Goal: Participate in discussion

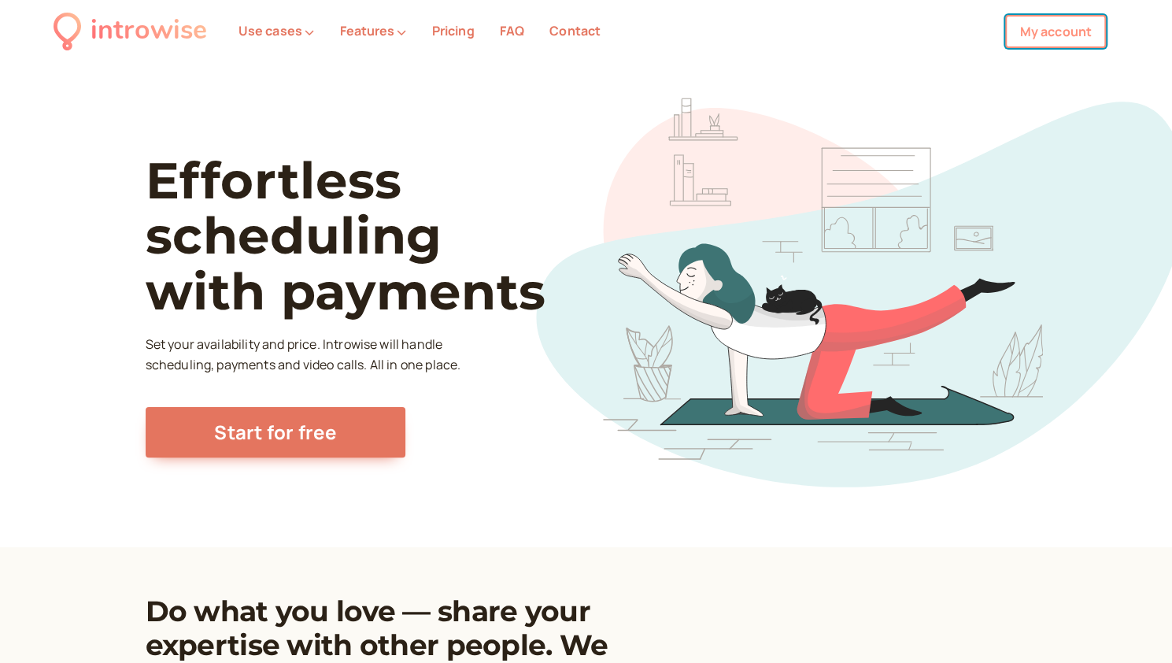
click at [1021, 28] on link "My account" at bounding box center [1055, 31] width 101 height 33
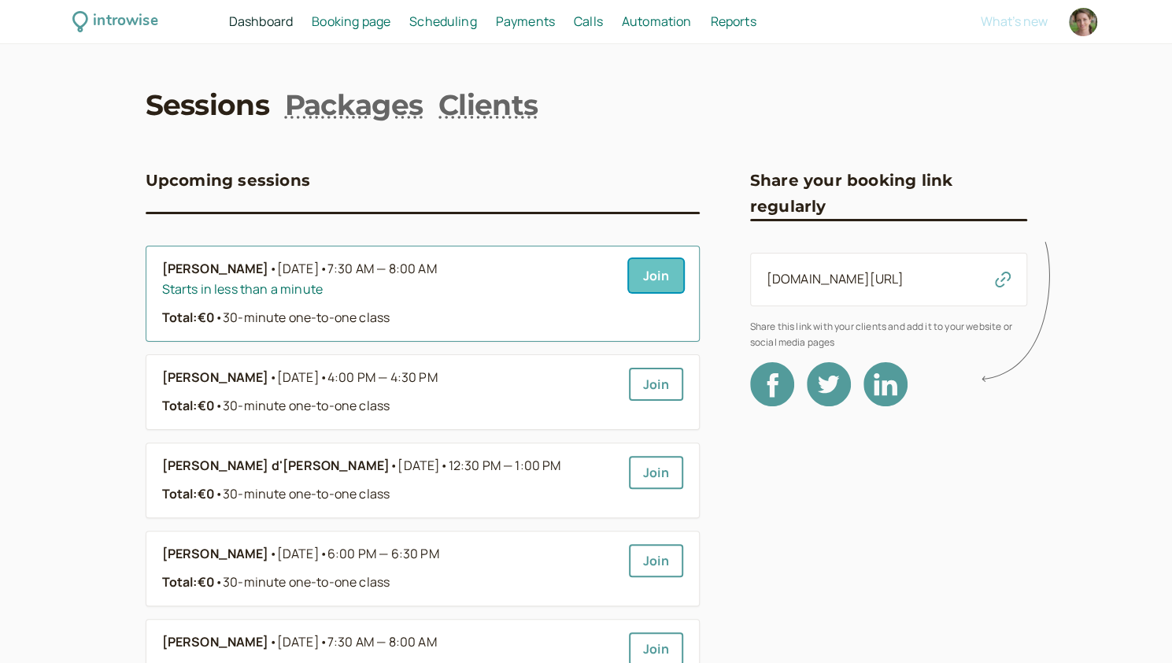
click at [665, 272] on link "Join" at bounding box center [656, 275] width 54 height 33
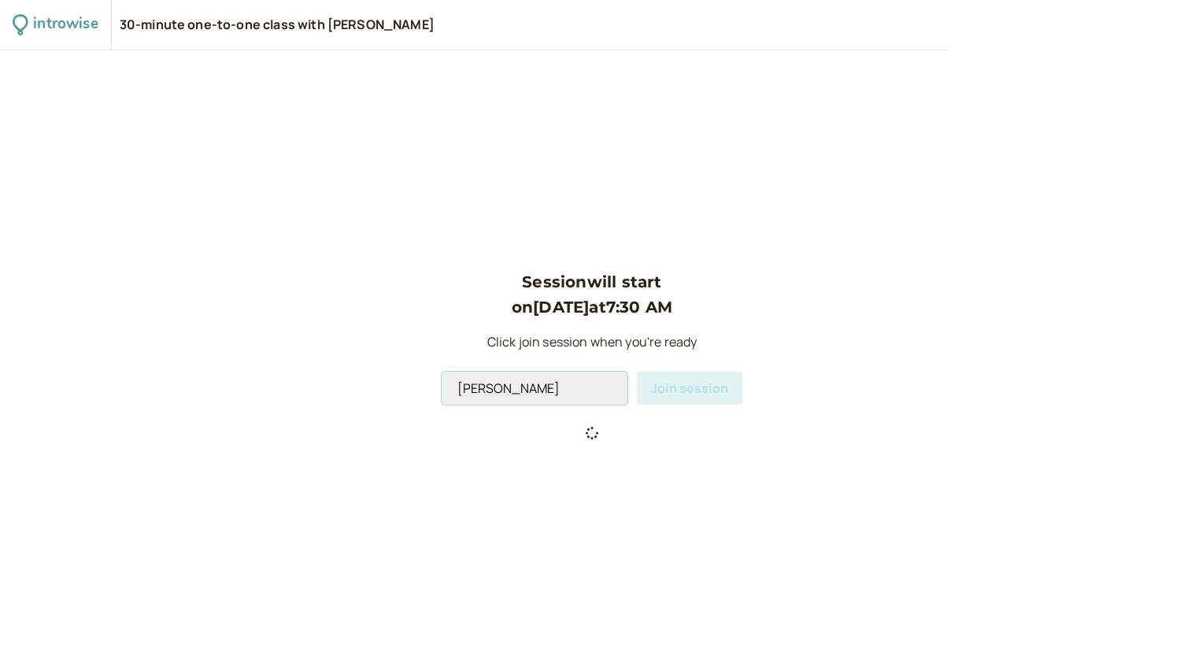
click at [543, 392] on input "[PERSON_NAME]" at bounding box center [535, 388] width 186 height 33
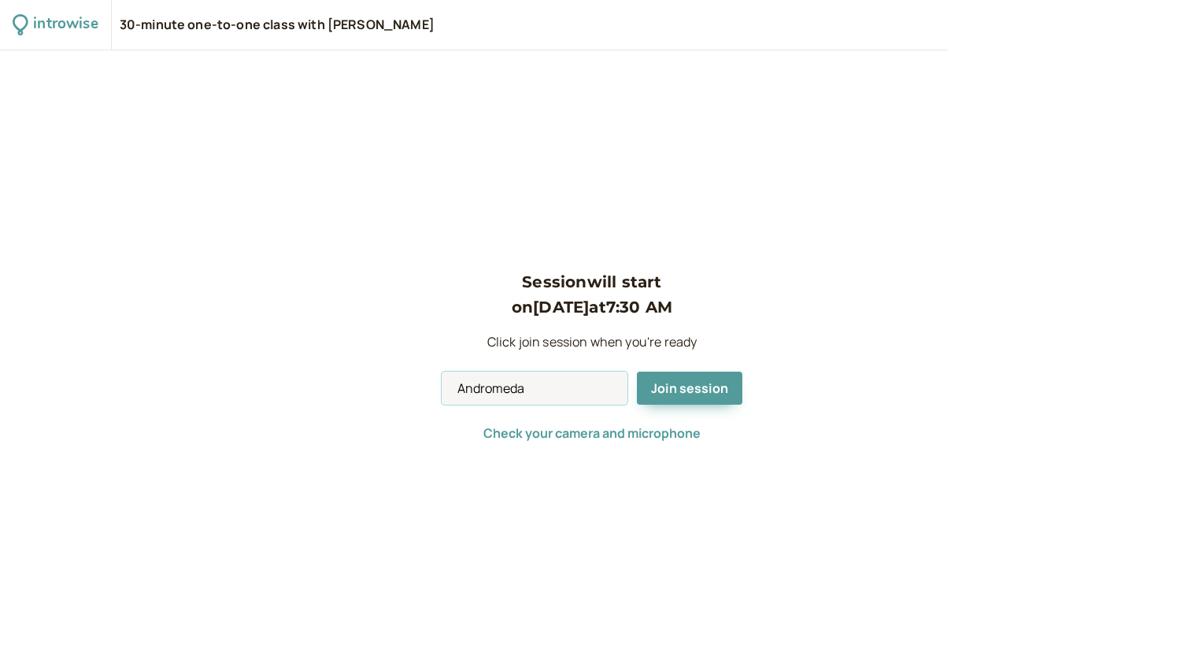
type input "Andromeda"
click at [692, 388] on span "Join session" at bounding box center [689, 387] width 77 height 17
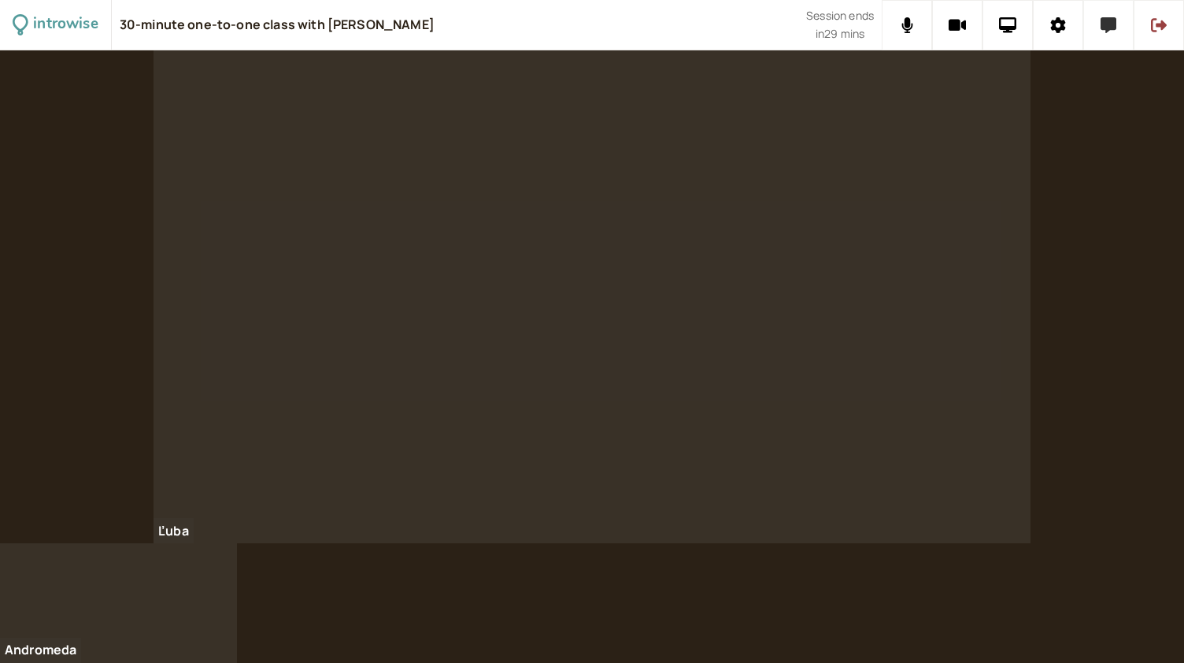
click at [1110, 38] on button at bounding box center [1108, 25] width 50 height 50
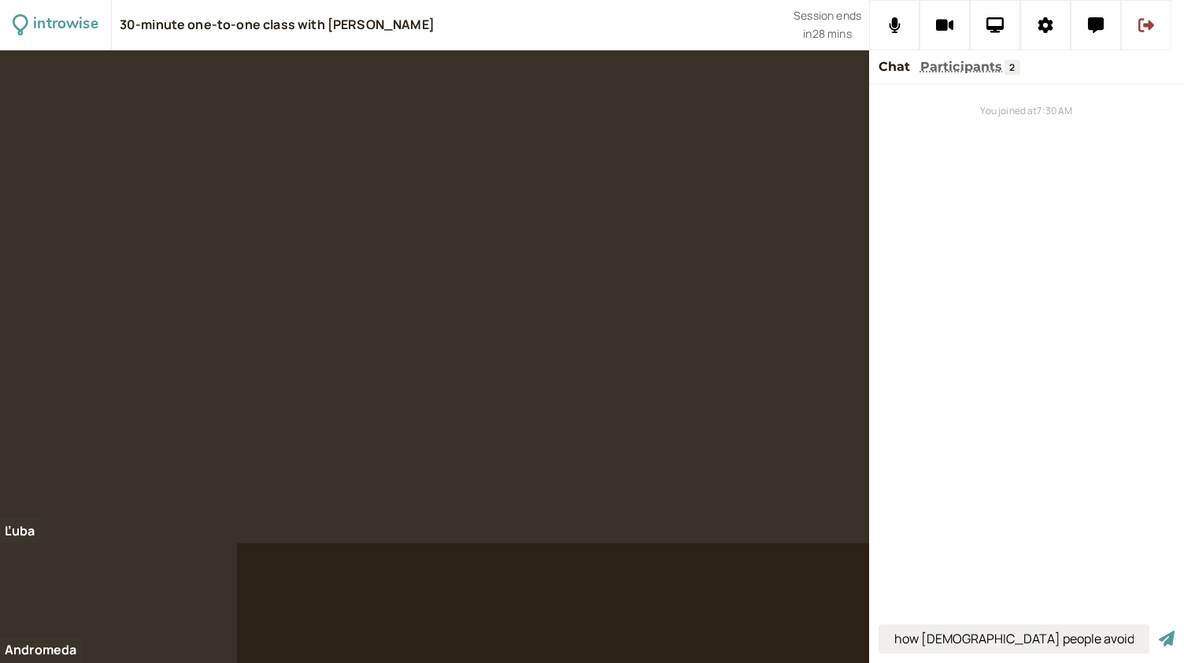
type input "how [DEMOGRAPHIC_DATA] people avoid small talk"
click at [1159, 631] on button "submit" at bounding box center [1167, 639] width 16 height 17
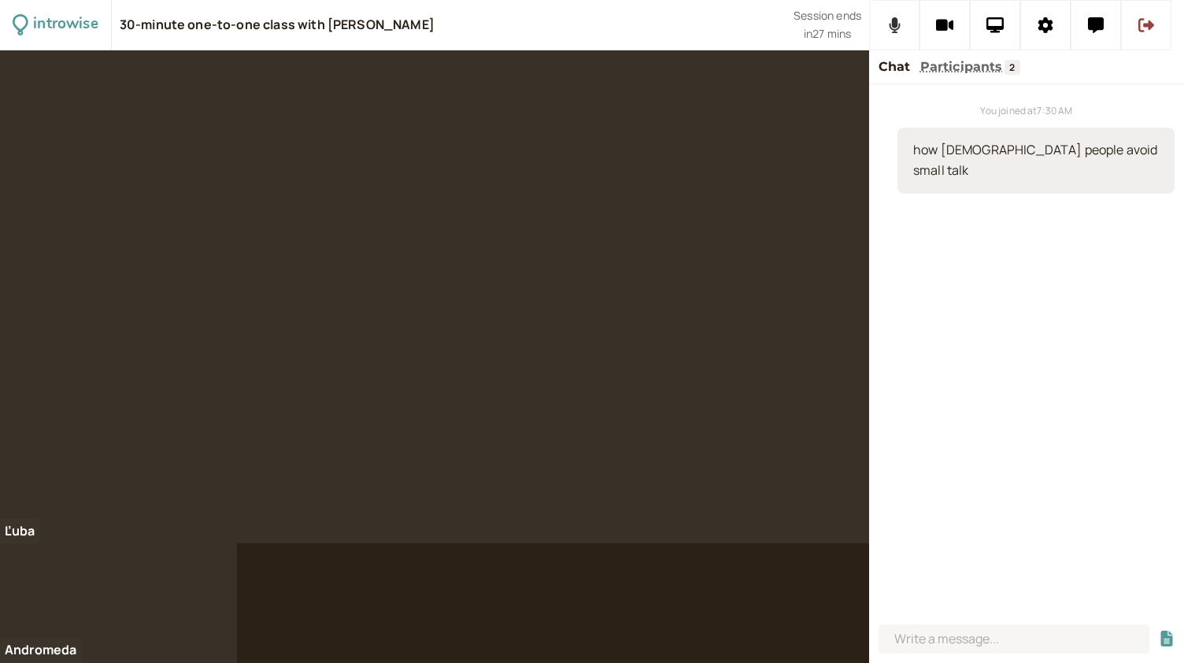
click at [897, 26] on icon at bounding box center [895, 25] width 12 height 16
click at [897, 26] on icon at bounding box center [894, 25] width 20 height 16
click at [993, 645] on input at bounding box center [1013, 638] width 271 height 29
type input "they might look at their phone"
click at [1159, 631] on button "submit" at bounding box center [1167, 639] width 16 height 17
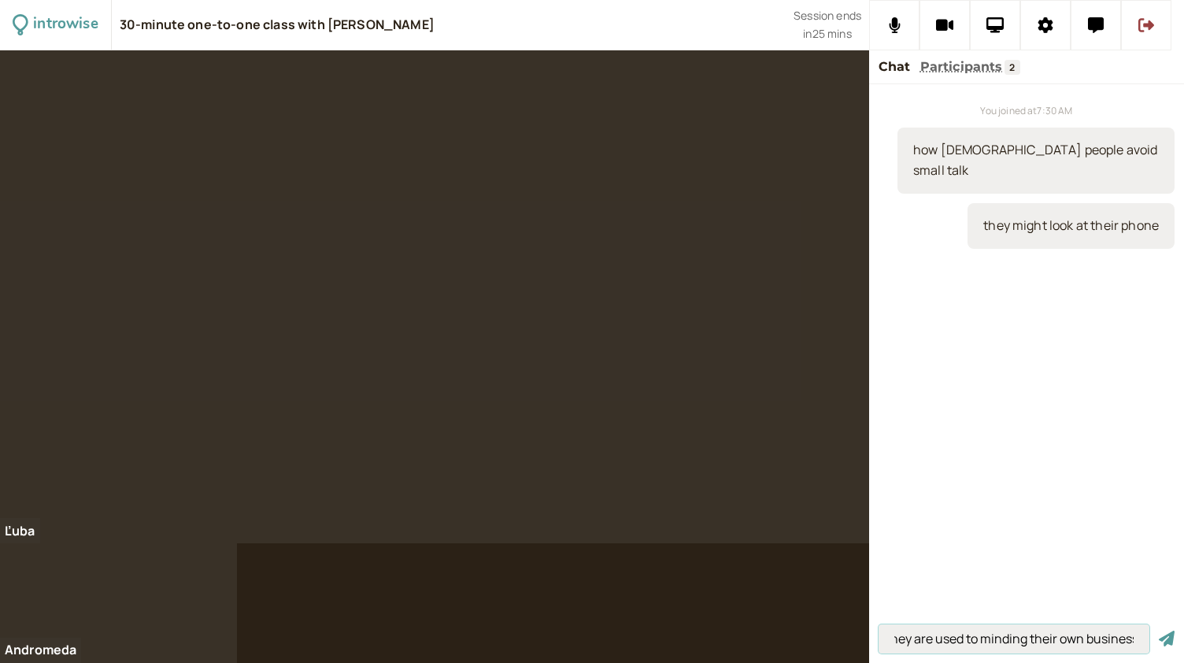
scroll to position [0, 15]
type input "they are used to minding their own business"
click at [1159, 631] on button "submit" at bounding box center [1167, 639] width 16 height 17
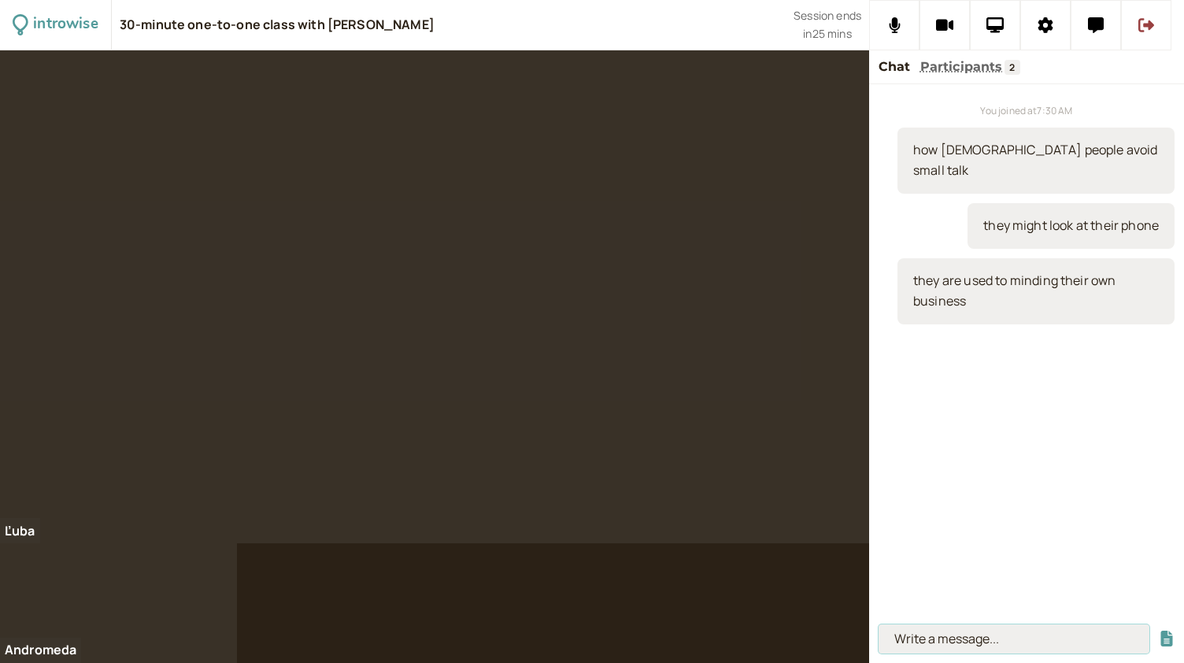
scroll to position [0, 0]
type input "t"
type input "the core"
click at [1159, 631] on button "submit" at bounding box center [1167, 639] width 16 height 17
type input "when you manage to do it"
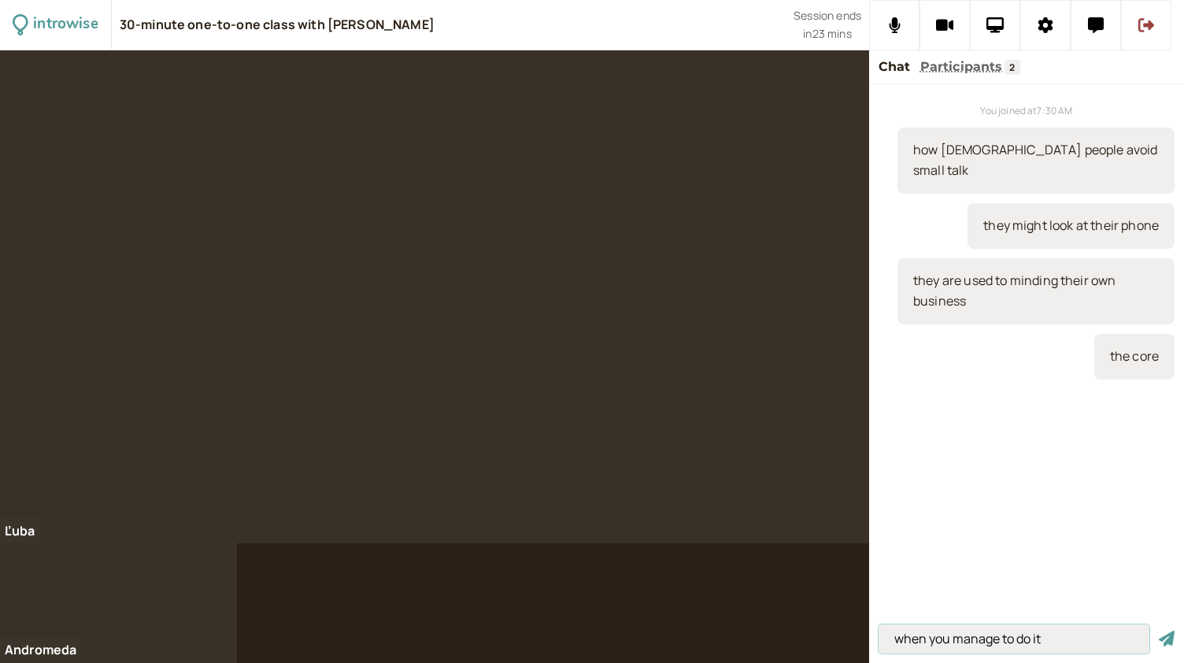
click at [1159, 631] on button "submit" at bounding box center [1167, 639] width 16 height 17
type input "to manage = to achieve"
click at [1159, 631] on button "submit" at bounding box center [1167, 639] width 16 height 17
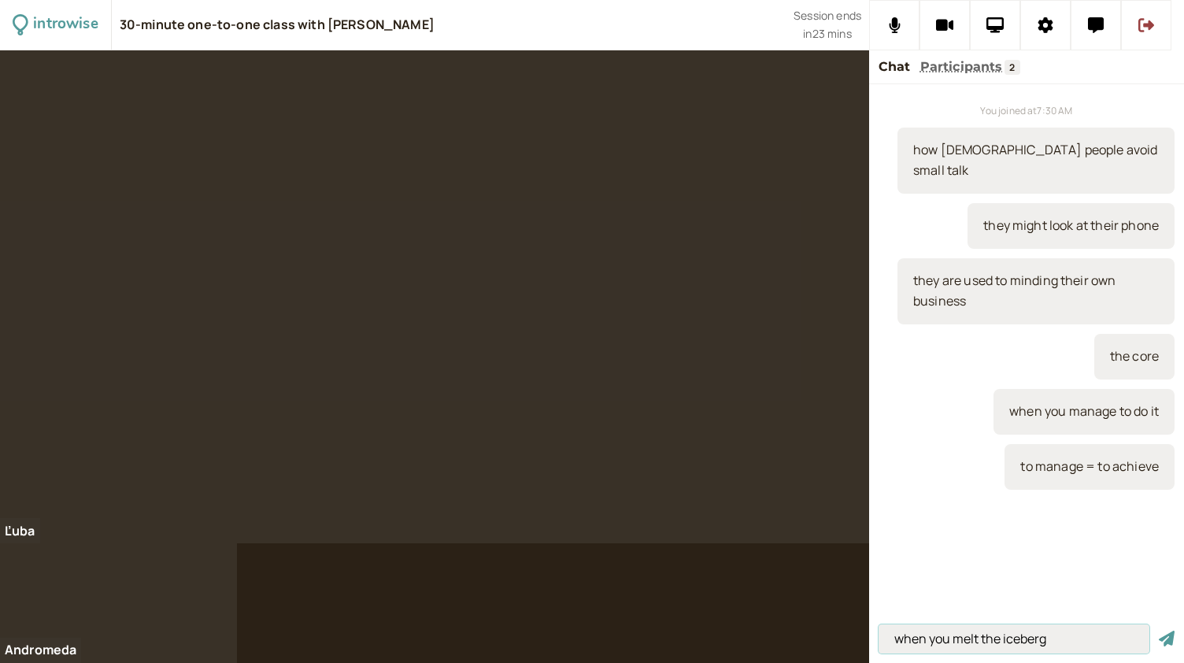
type input "when you melt the iceberg"
click at [1159, 631] on button "submit" at bounding box center [1167, 639] width 16 height 17
type input "when you know them"
click at [1159, 631] on button "submit" at bounding box center [1167, 639] width 16 height 17
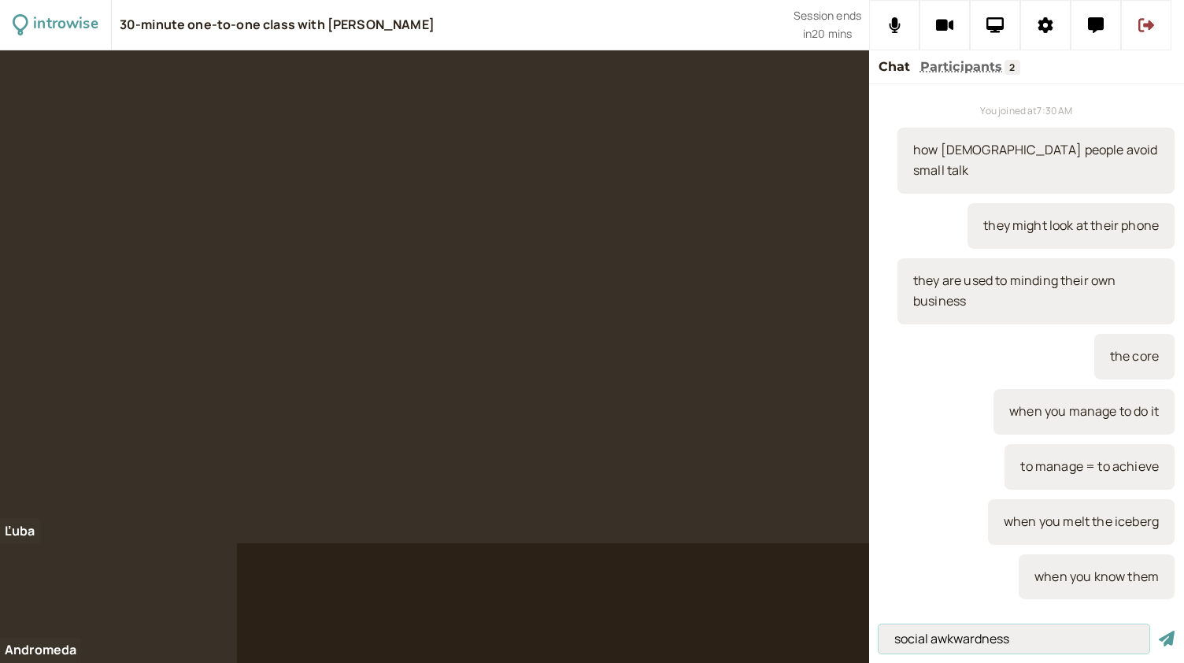
type input "social awkwardness"
click at [1159, 631] on button "submit" at bounding box center [1167, 639] width 16 height 17
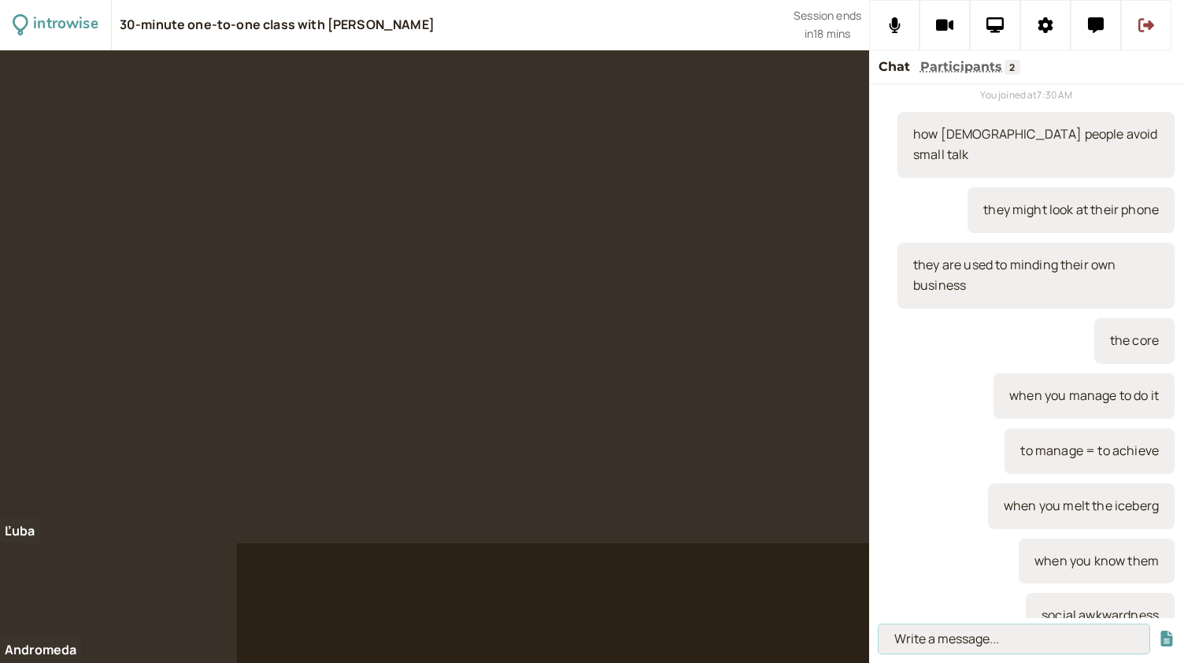
click at [979, 638] on input at bounding box center [1013, 638] width 271 height 29
type input "c"
type input "Finland"
click at [1159, 631] on button "submit" at bounding box center [1167, 639] width 16 height 17
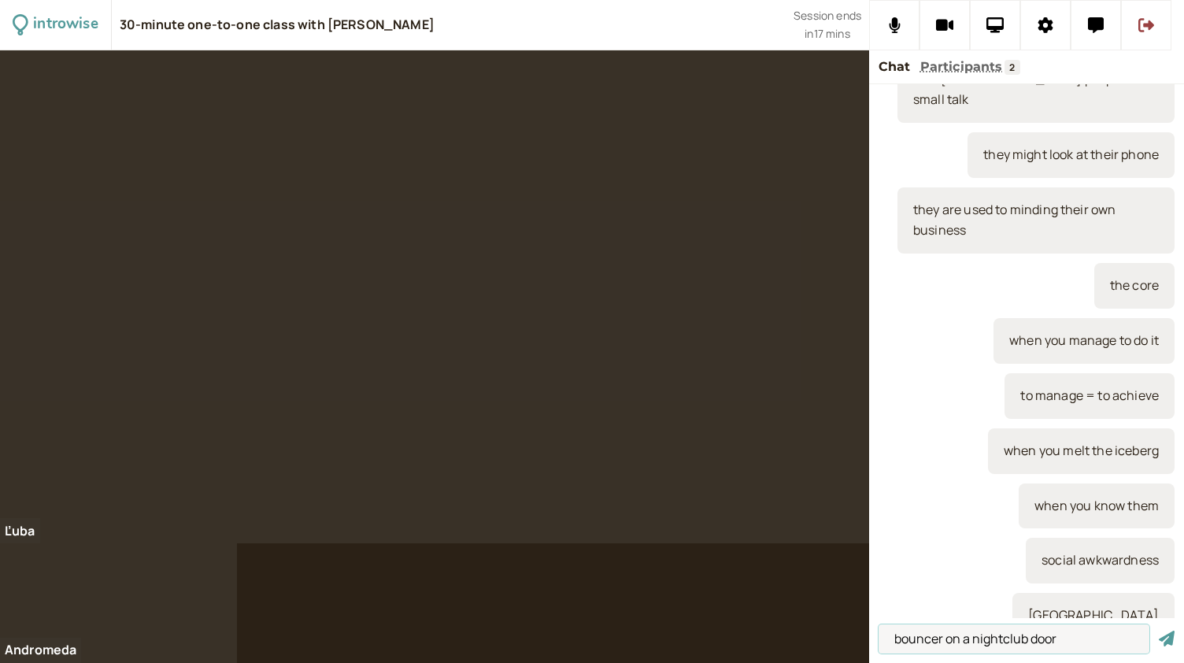
type input "bouncer on a nightclub door"
click at [1159, 631] on button "submit" at bounding box center [1167, 639] width 16 height 17
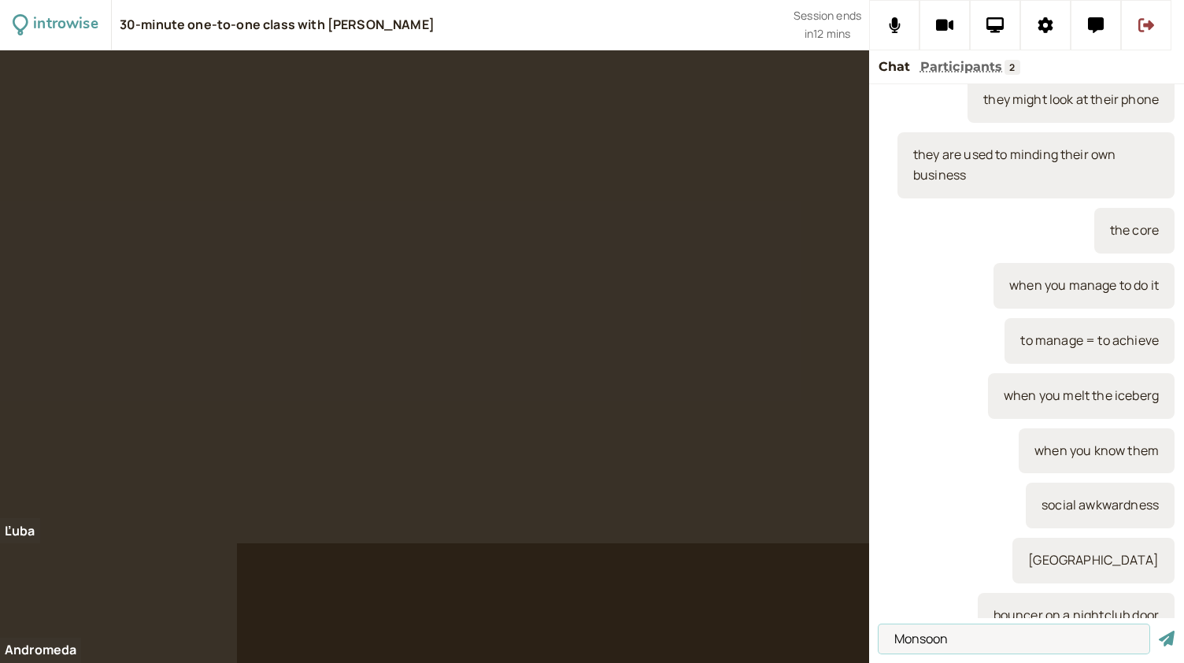
type input "Monsoon"
click at [1159, 631] on button "submit" at bounding box center [1167, 639] width 16 height 17
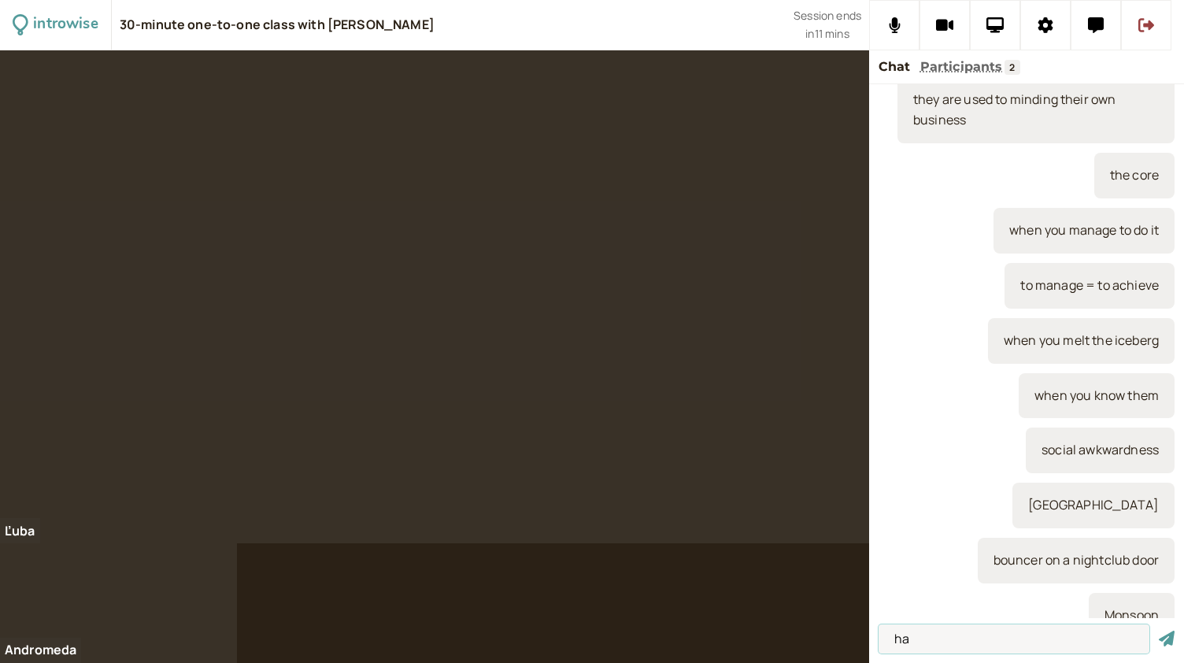
type input "h"
type input "will + have + participle"
click at [1159, 631] on button "submit" at bounding box center [1167, 639] width 16 height 17
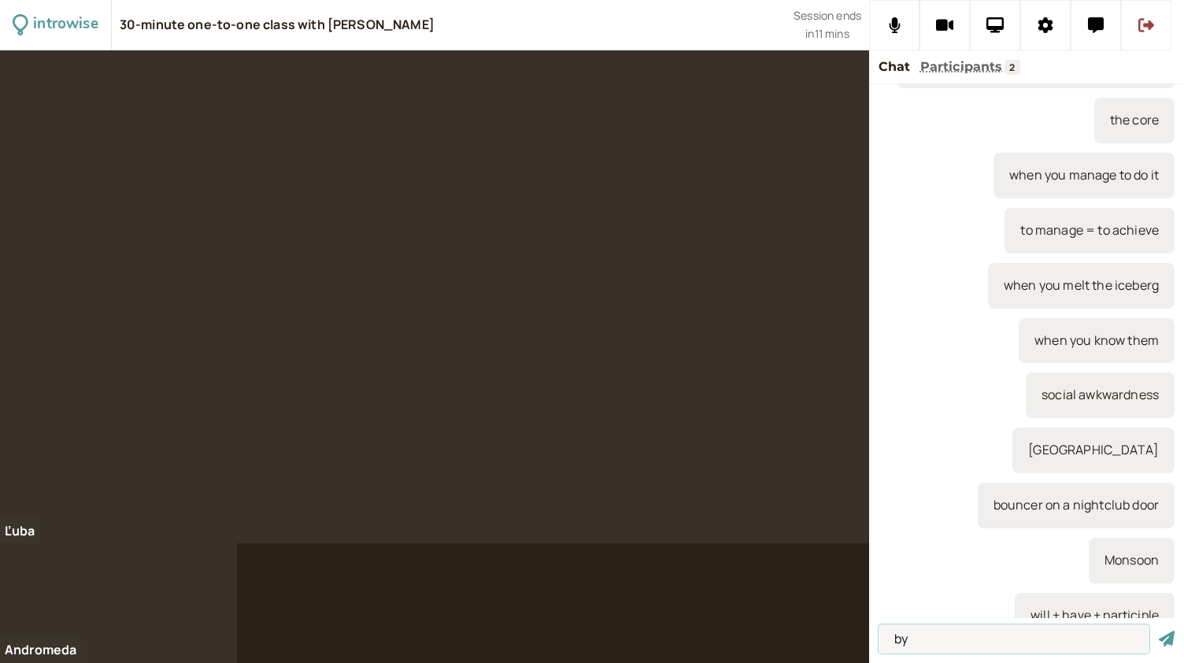
type input "by"
click at [1159, 631] on button "submit" at bounding box center [1167, 639] width 16 height 17
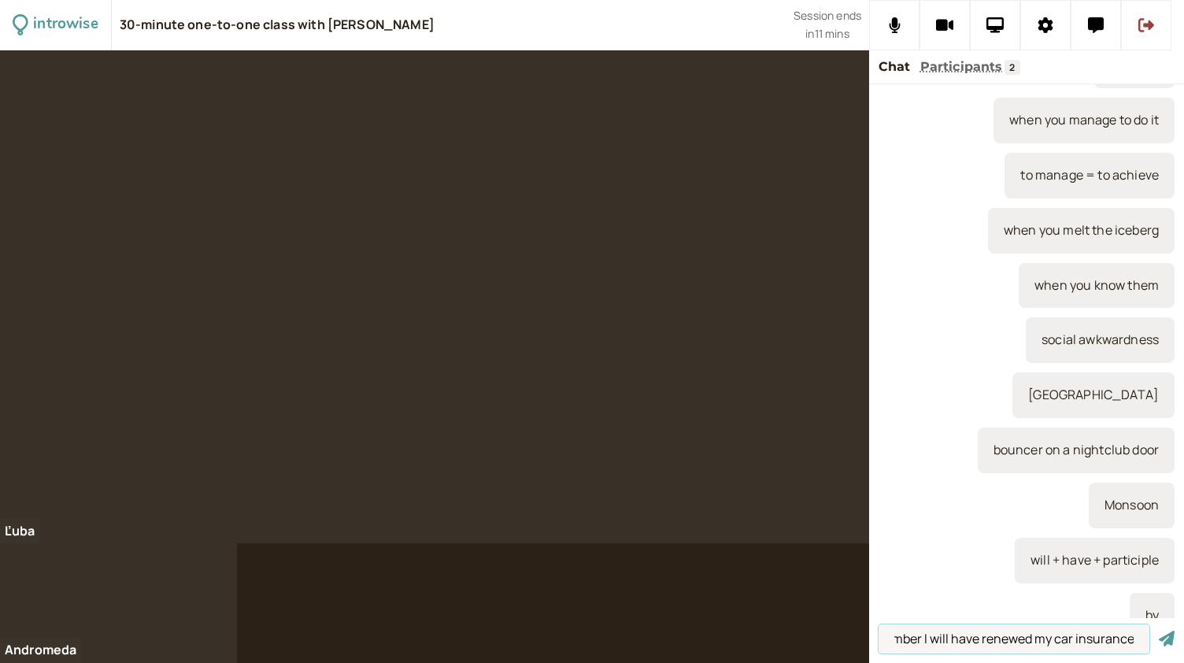
scroll to position [0, 116]
type input "By the end of September I will have renewed my car insurance"
click at [1159, 631] on button "submit" at bounding box center [1167, 639] width 16 height 17
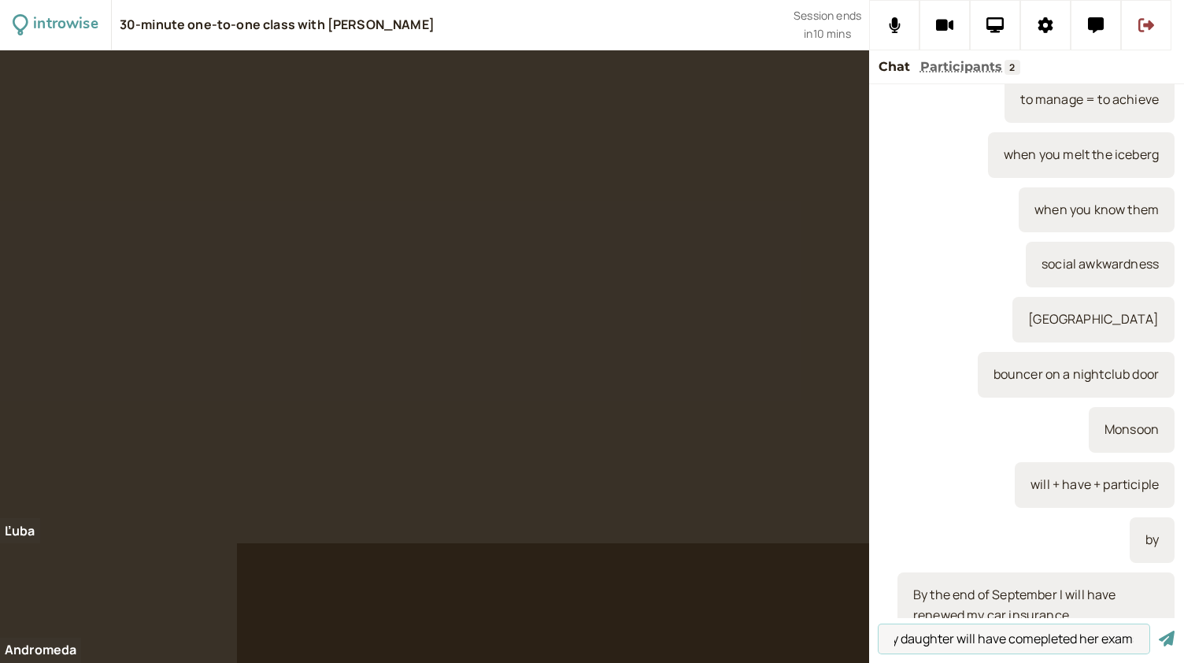
scroll to position [0, 148]
click at [1034, 637] on input "By the end of January, my daughter will have comepleted her exams" at bounding box center [1013, 638] width 271 height 29
type input "By the end of January, my daughter will have completed her exams"
click at [1159, 631] on button "submit" at bounding box center [1167, 639] width 16 height 17
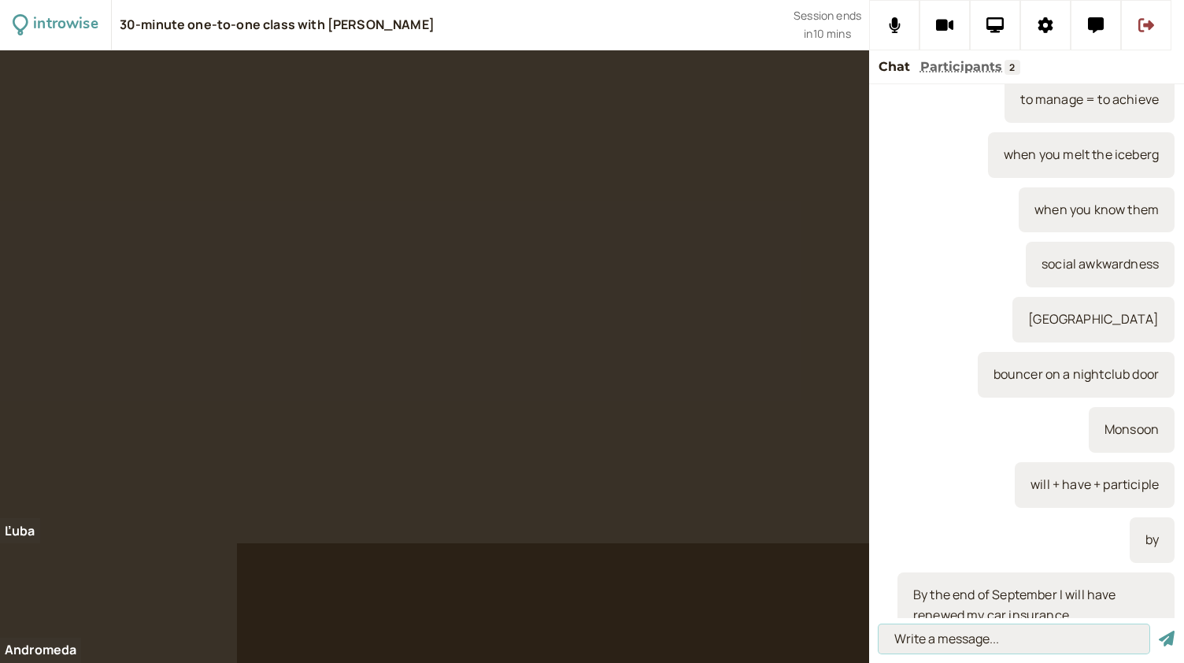
scroll to position [0, 0]
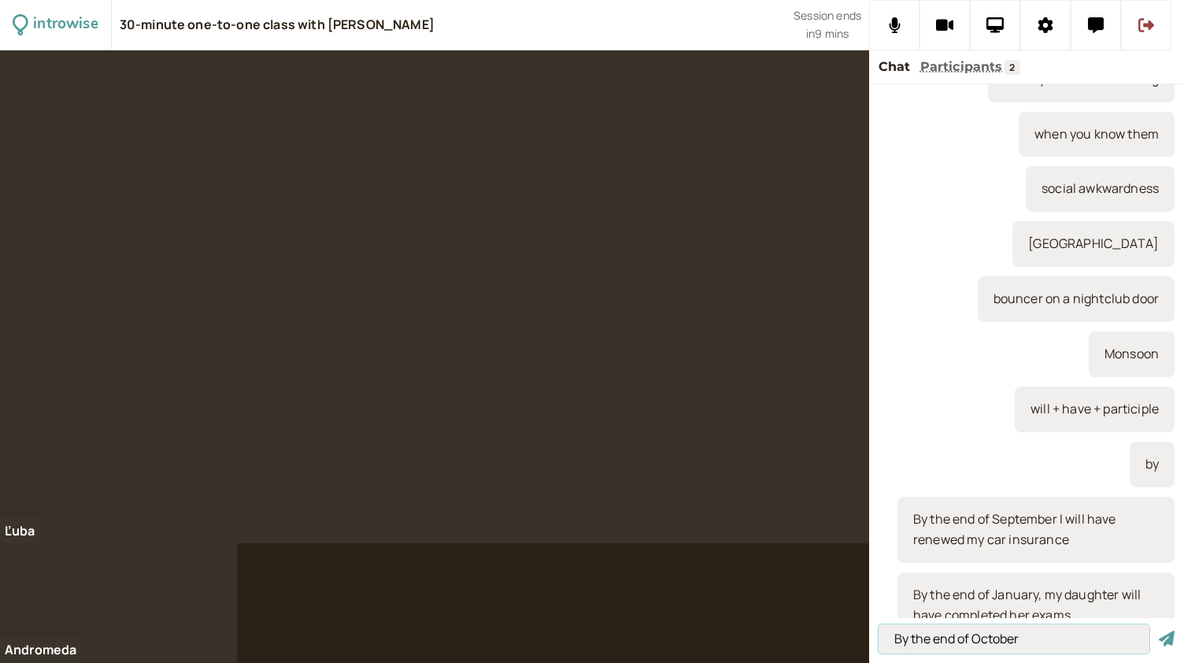
type input "By the end of October"
click at [1159, 631] on button "submit" at bounding box center [1167, 639] width 16 height 17
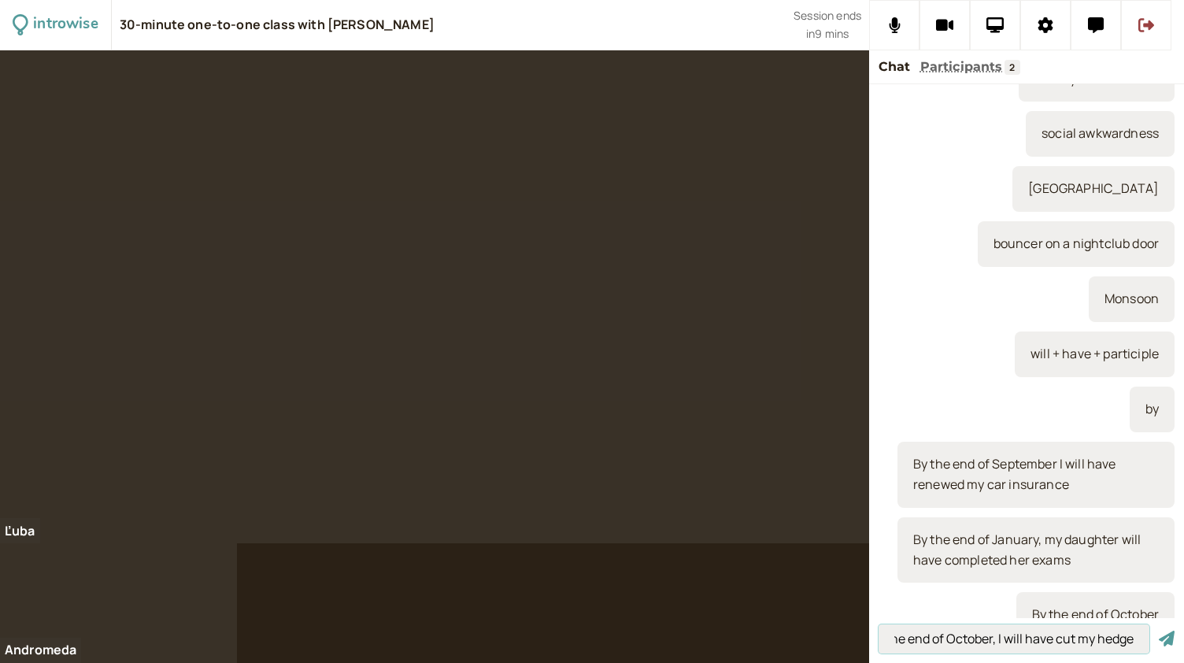
scroll to position [0, 29]
type input "By the end of October, I will have cut my hedge"
click at [1159, 631] on button "submit" at bounding box center [1167, 639] width 16 height 17
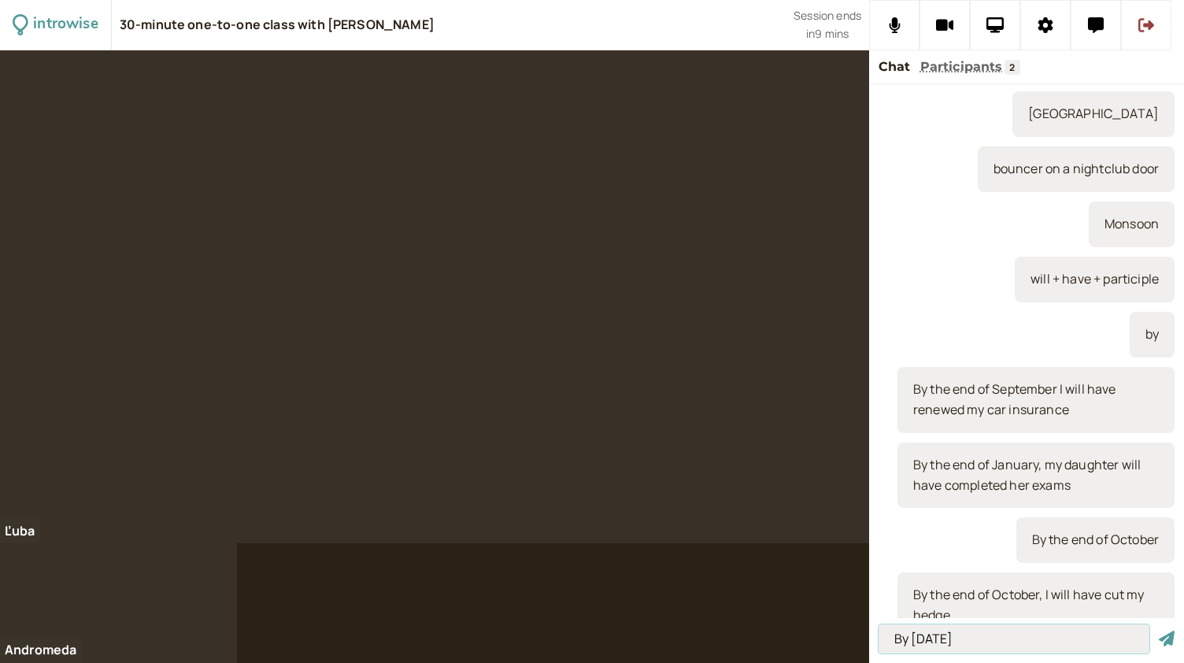
type input "By Sunday"
click at [1159, 631] on button "submit" at bounding box center [1167, 639] width 16 height 17
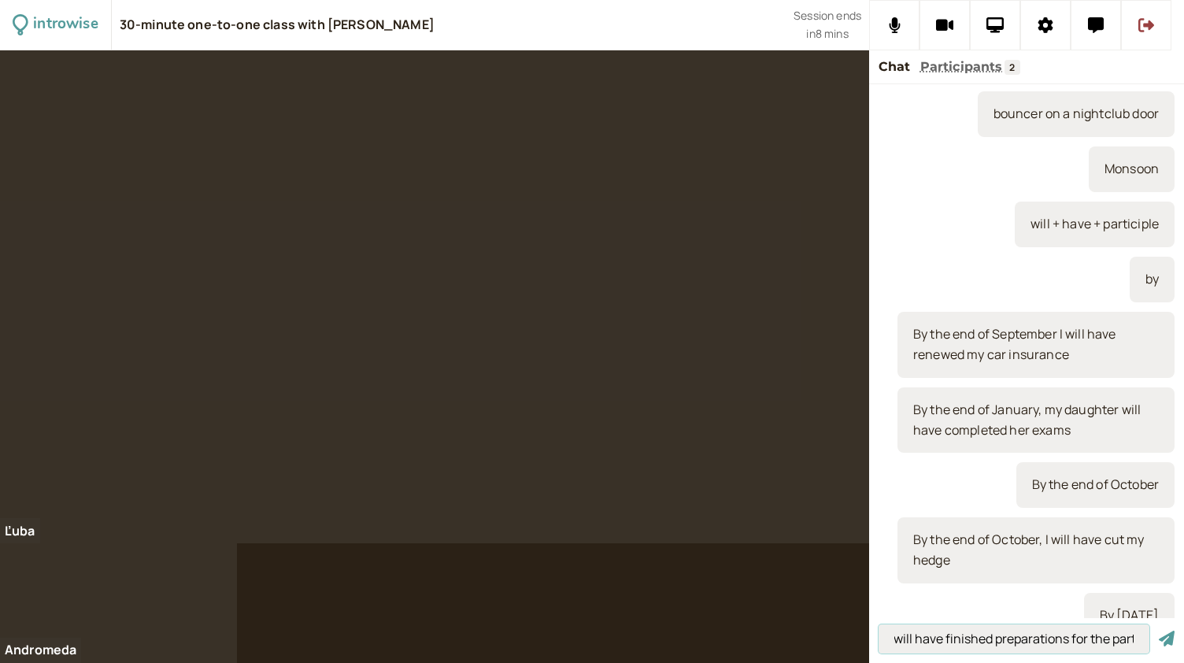
scroll to position [0, 91]
type input "By Sunday we will have finished preparations for the party"
click at [1159, 631] on button "submit" at bounding box center [1167, 639] width 16 height 17
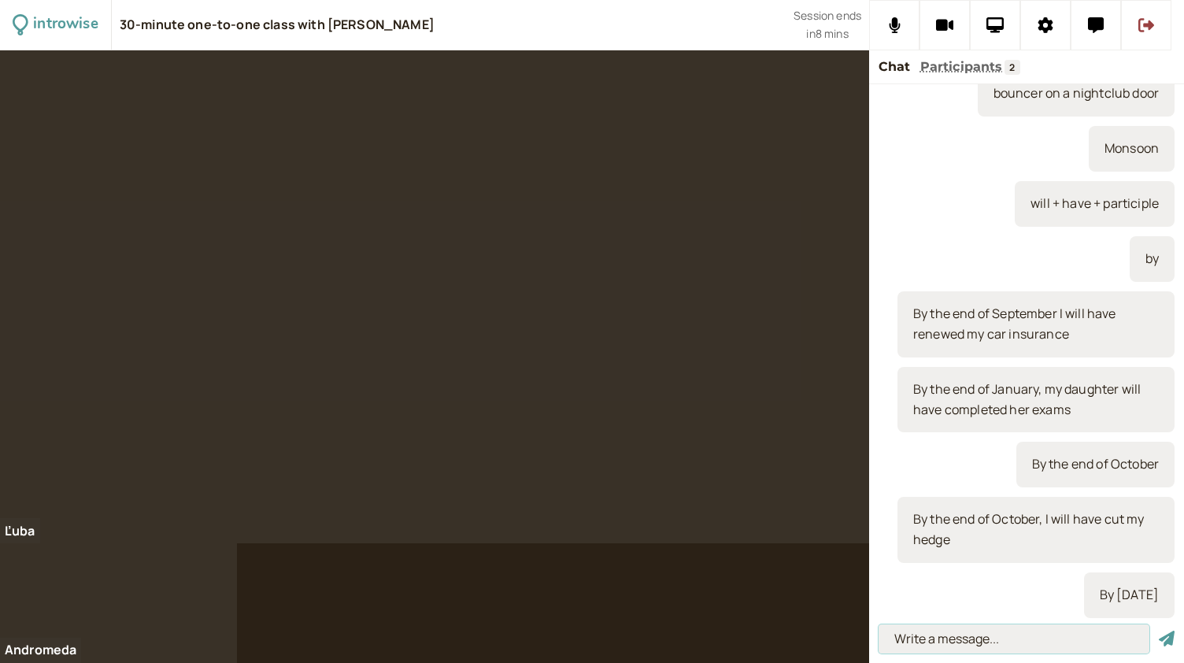
scroll to position [0, 0]
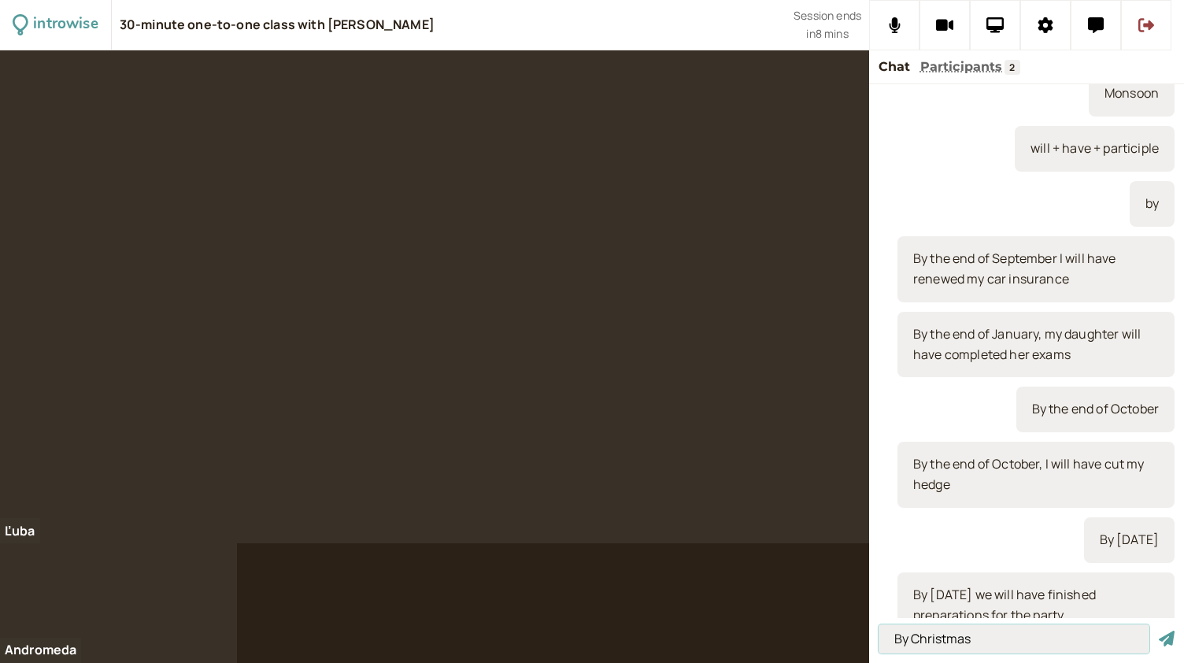
type input "By Christmas"
click at [1159, 631] on button "submit" at bounding box center [1167, 639] width 16 height 17
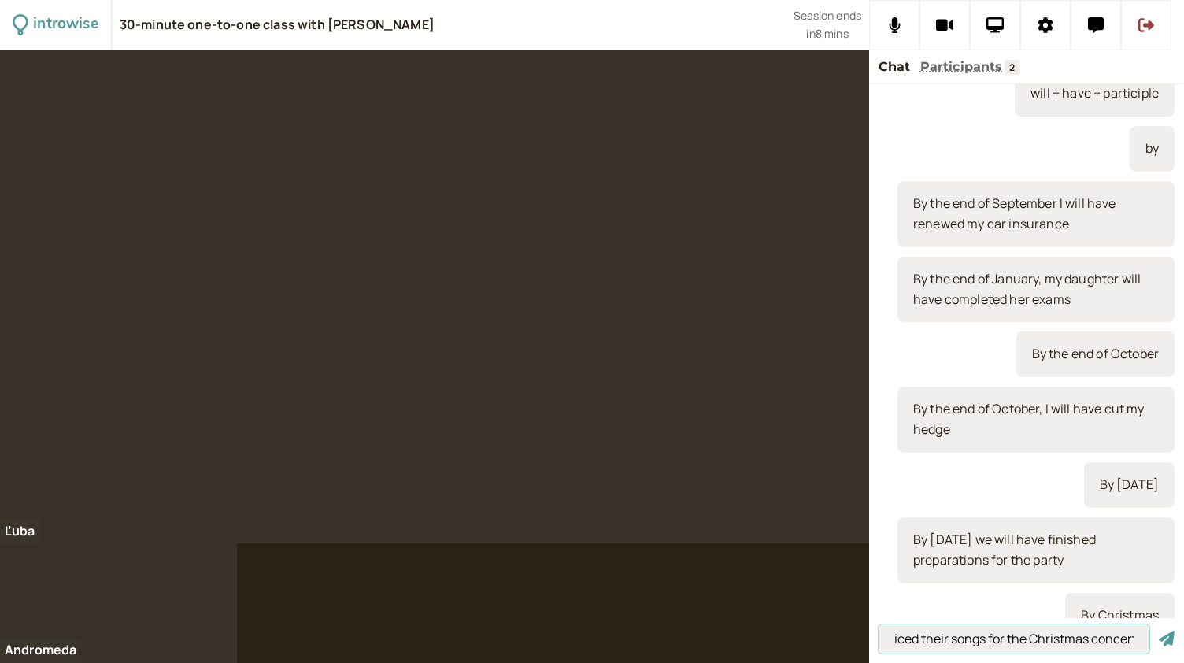
scroll to position [0, 211]
type input "By Christmas my kids will have practiced their songs for the Christmas concert"
click at [1159, 631] on button "submit" at bounding box center [1167, 639] width 16 height 17
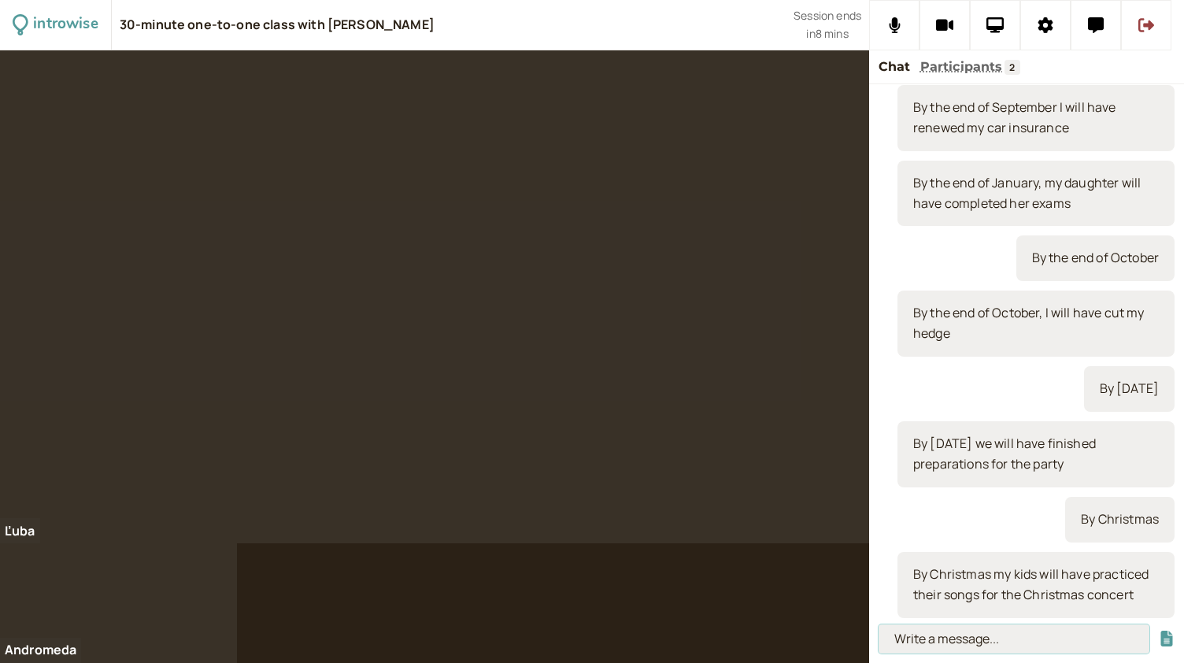
scroll to position [0, 0]
type input "By your next birthday"
click at [1159, 631] on button "submit" at bounding box center [1167, 639] width 16 height 17
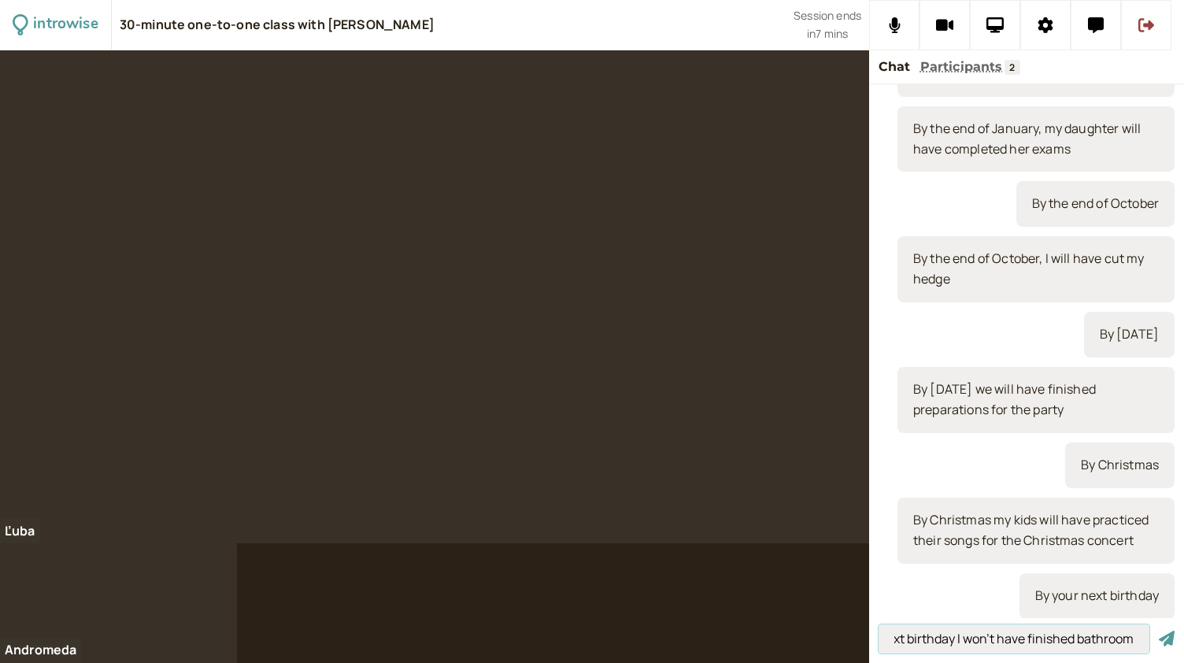
scroll to position [0, 55]
type input "By my next birthday I won't have finished bathroom"
click at [1159, 631] on button "submit" at bounding box center [1167, 639] width 16 height 17
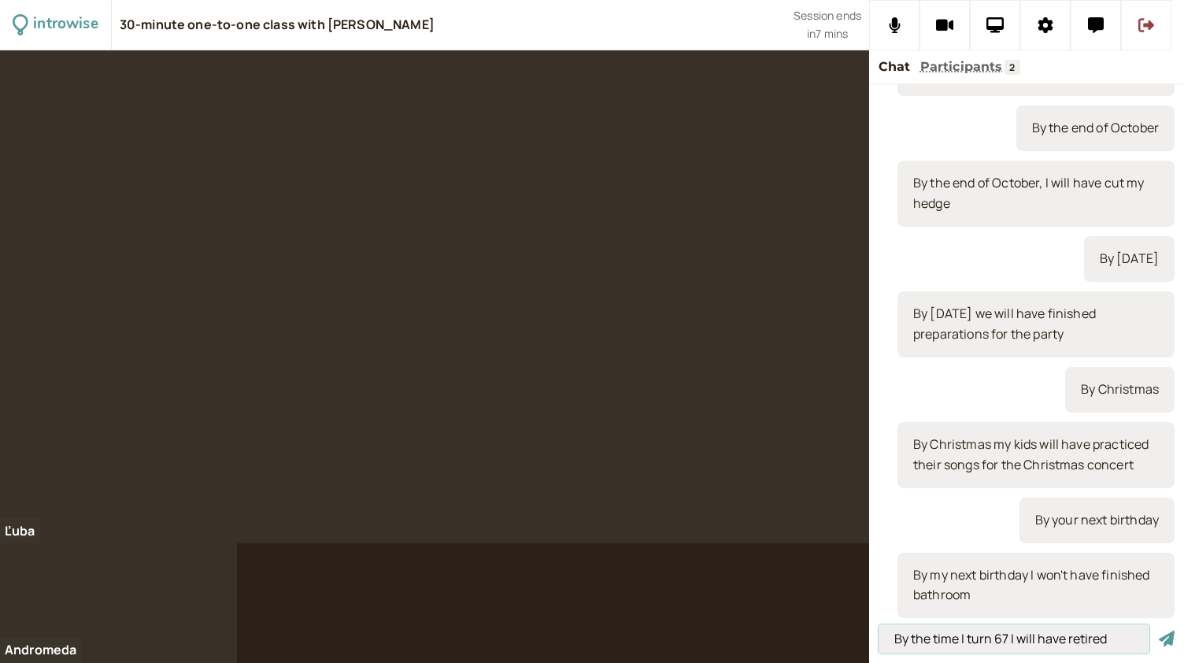
type input "By the time I turn 67 I will have retired"
click at [1159, 631] on button "submit" at bounding box center [1167, 639] width 16 height 17
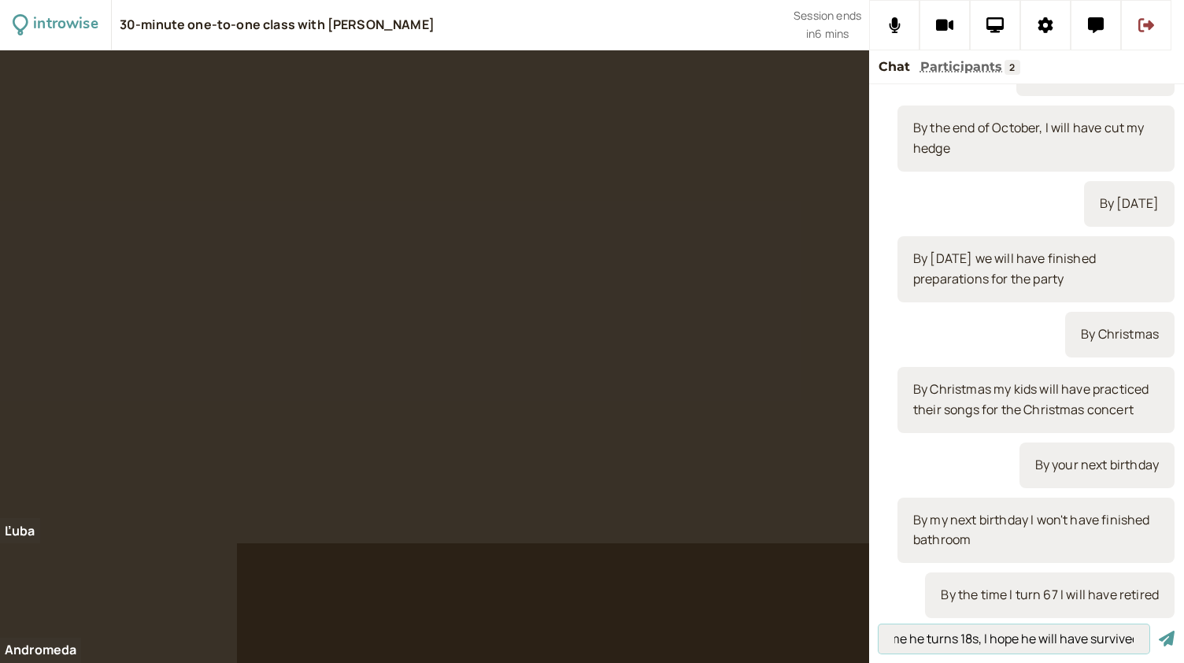
scroll to position [0, 61]
type input "By the time he turns 18s, I hope he will have survived"
click at [1159, 631] on button "submit" at bounding box center [1167, 639] width 16 height 17
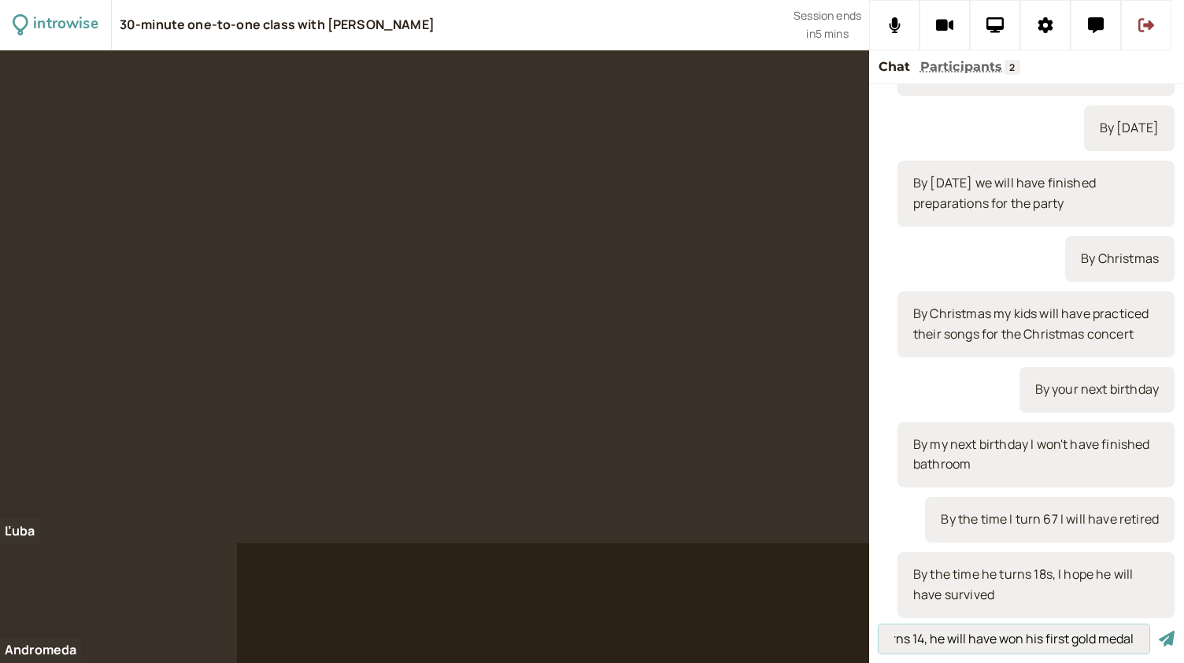
scroll to position [0, 104]
type input "By the time he turns 14, he will have won his first gold medal"
click at [1159, 631] on button "submit" at bounding box center [1167, 639] width 16 height 17
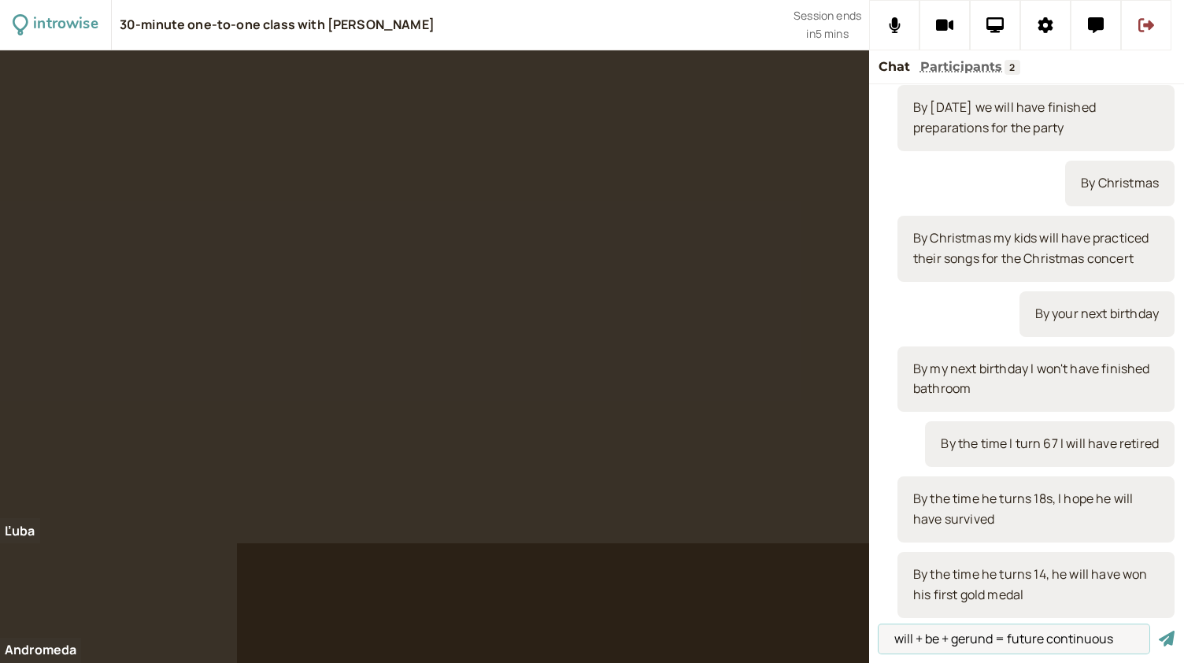
type input "will + be + gerund = future continuous"
click at [1159, 631] on button "submit" at bounding box center [1167, 639] width 16 height 17
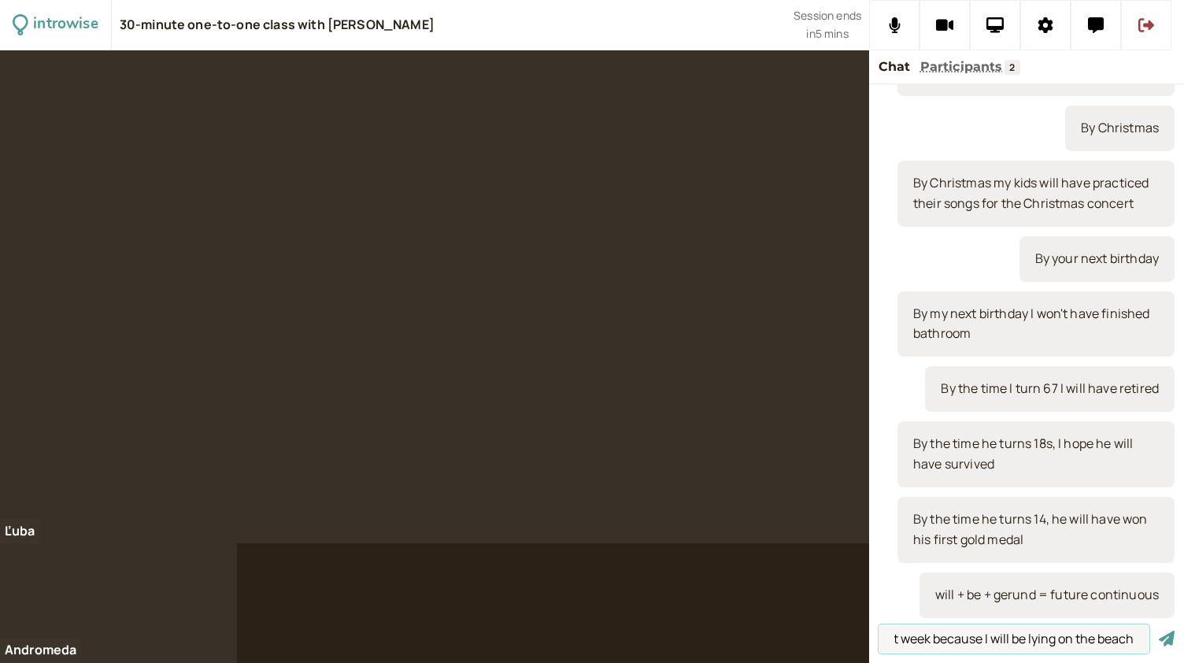
scroll to position [0, 103]
type input "Don't call me next week because I will be lying on the beach"
click at [1159, 631] on button "submit" at bounding box center [1167, 639] width 16 height 17
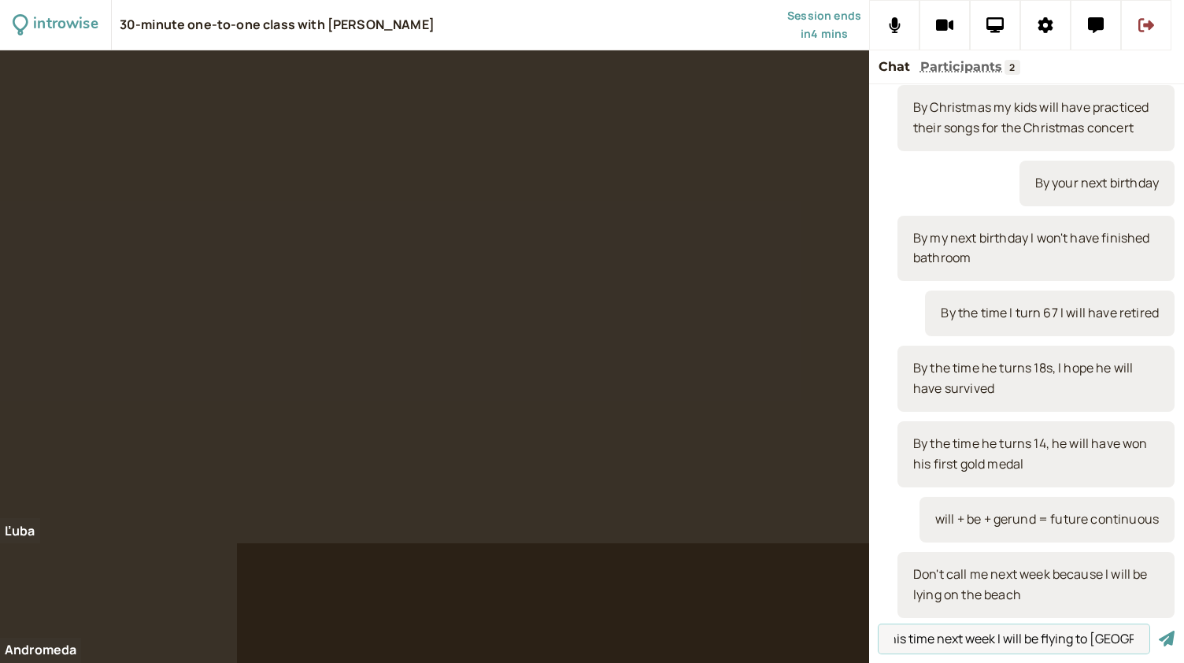
scroll to position [0, 20]
type input "this time next week I will be flying to New York"
click at [1159, 631] on button "submit" at bounding box center [1167, 639] width 16 height 17
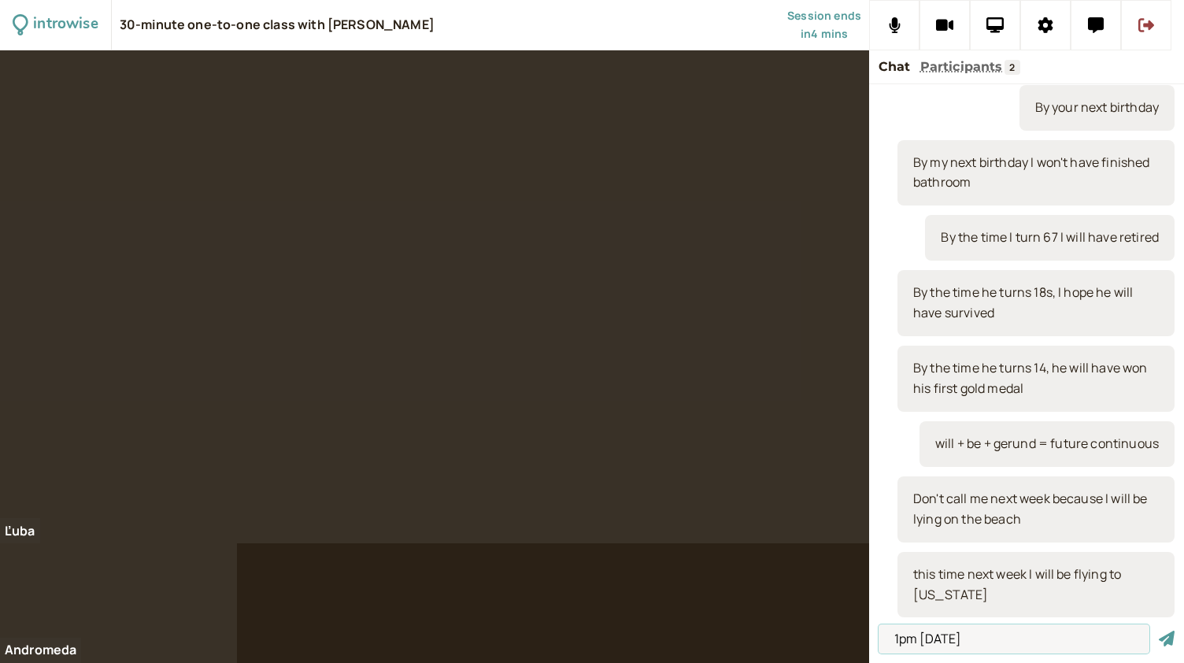
type input "1pm on Saturday"
click at [1159, 631] on button "submit" at bounding box center [1167, 639] width 16 height 17
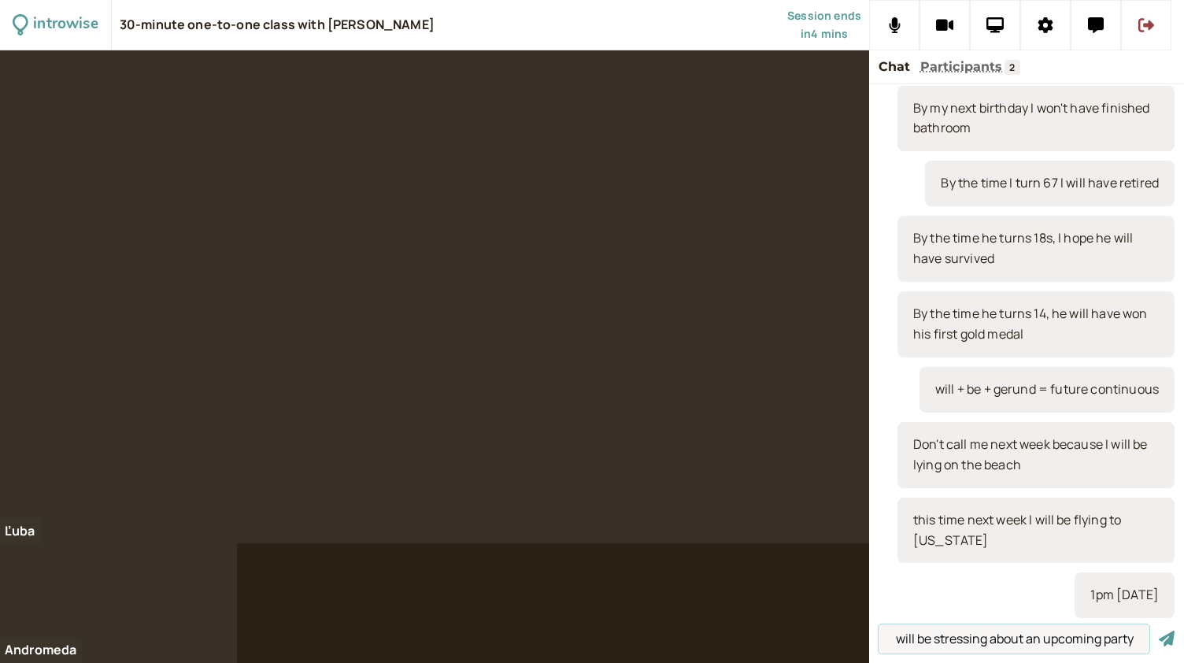
scroll to position [0, 122]
type input "At 1pm on Saturday I will be stressing about an upcoming party"
click at [1159, 631] on button "submit" at bounding box center [1167, 639] width 16 height 17
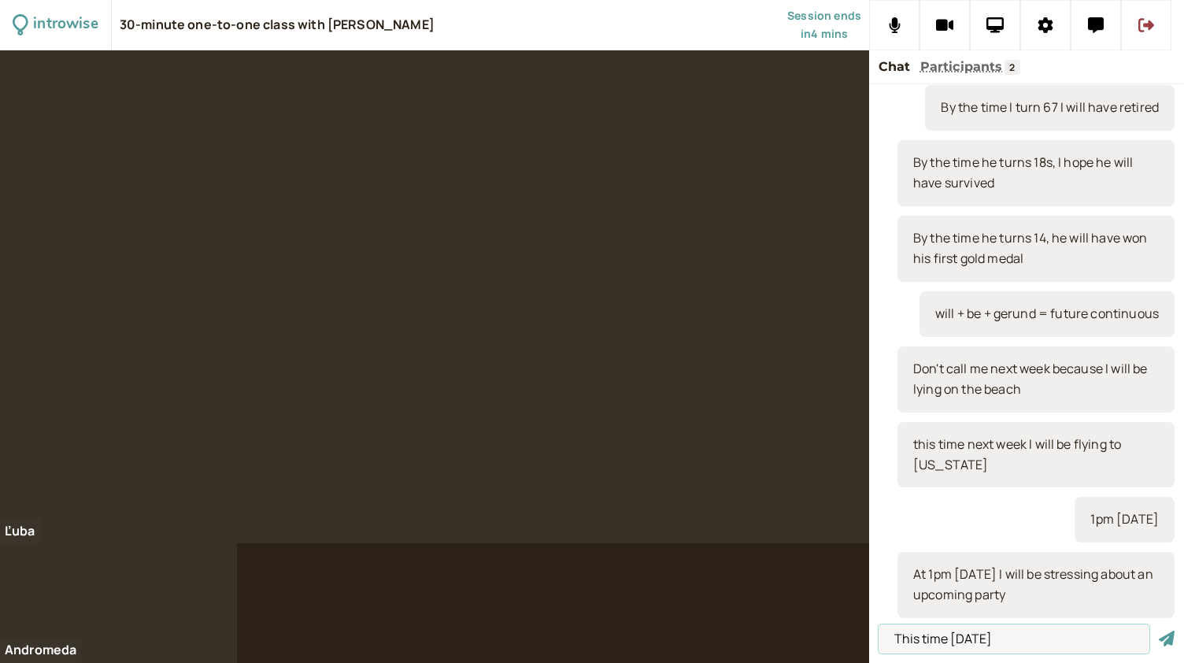
type input "This time tomorrow"
click at [1159, 631] on button "submit" at bounding box center [1167, 639] width 16 height 17
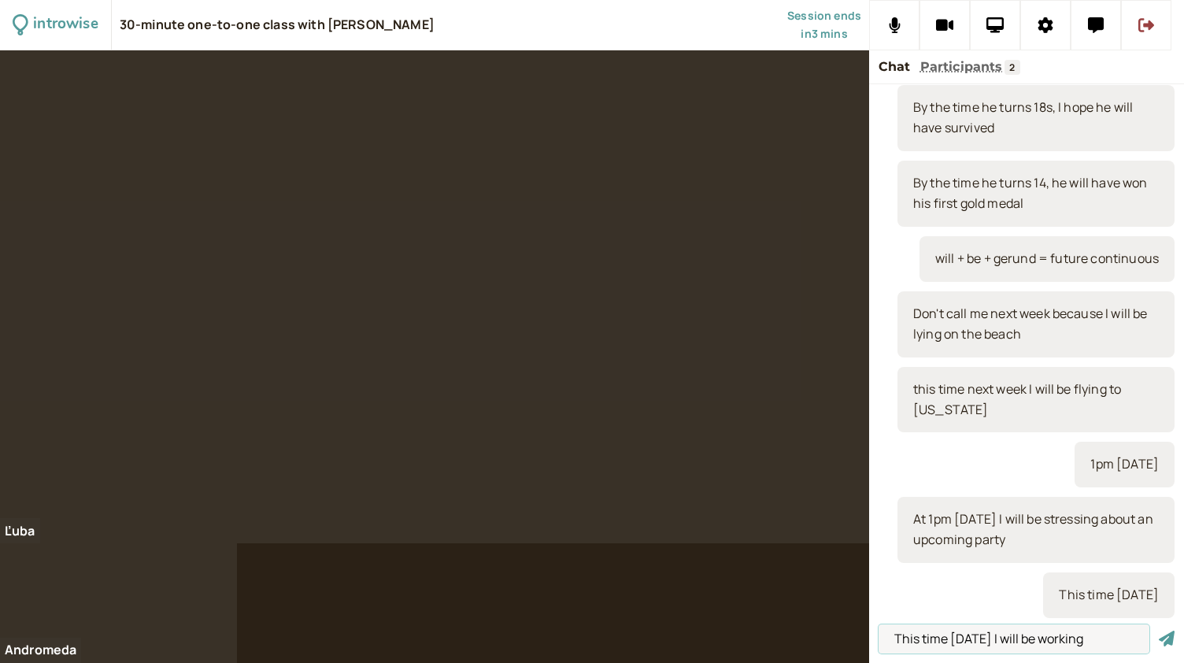
type input "This time tomorrow I will be working"
click at [1159, 631] on button "submit" at bounding box center [1167, 639] width 16 height 17
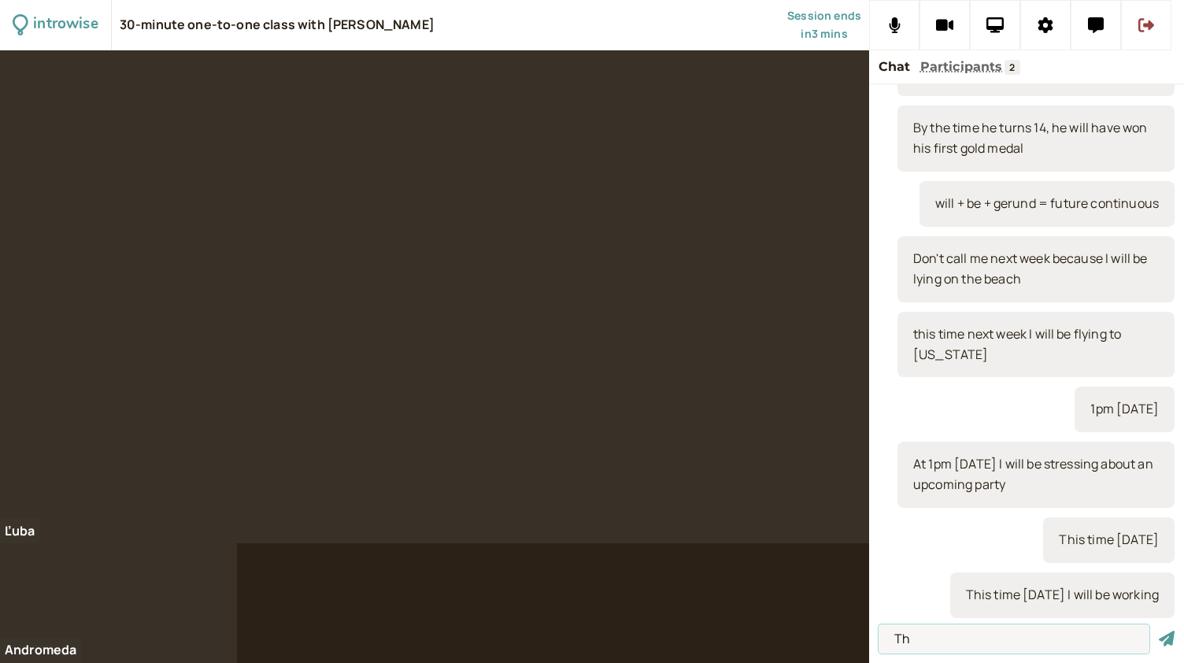
type input "T"
type input "3pm on Sunday"
click at [1159, 631] on button "submit" at bounding box center [1167, 639] width 16 height 17
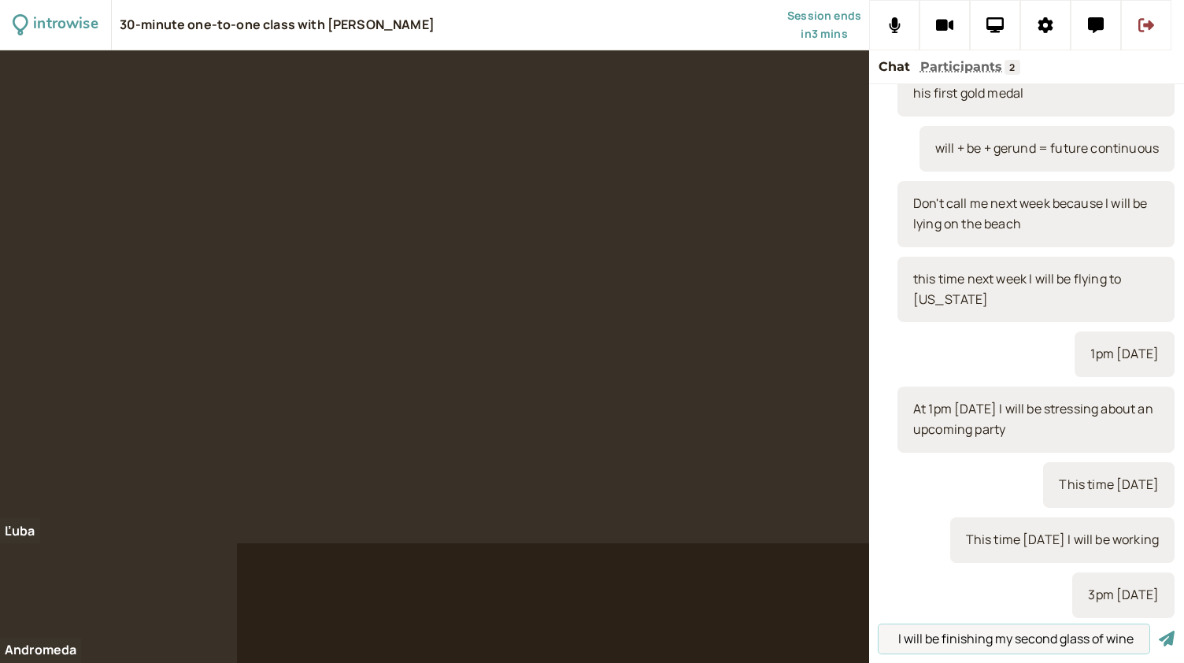
scroll to position [0, 105]
type input "At 3pm on Sunday I will be finishing my second glass of wine"
click at [1159, 631] on button "submit" at bounding box center [1167, 639] width 16 height 17
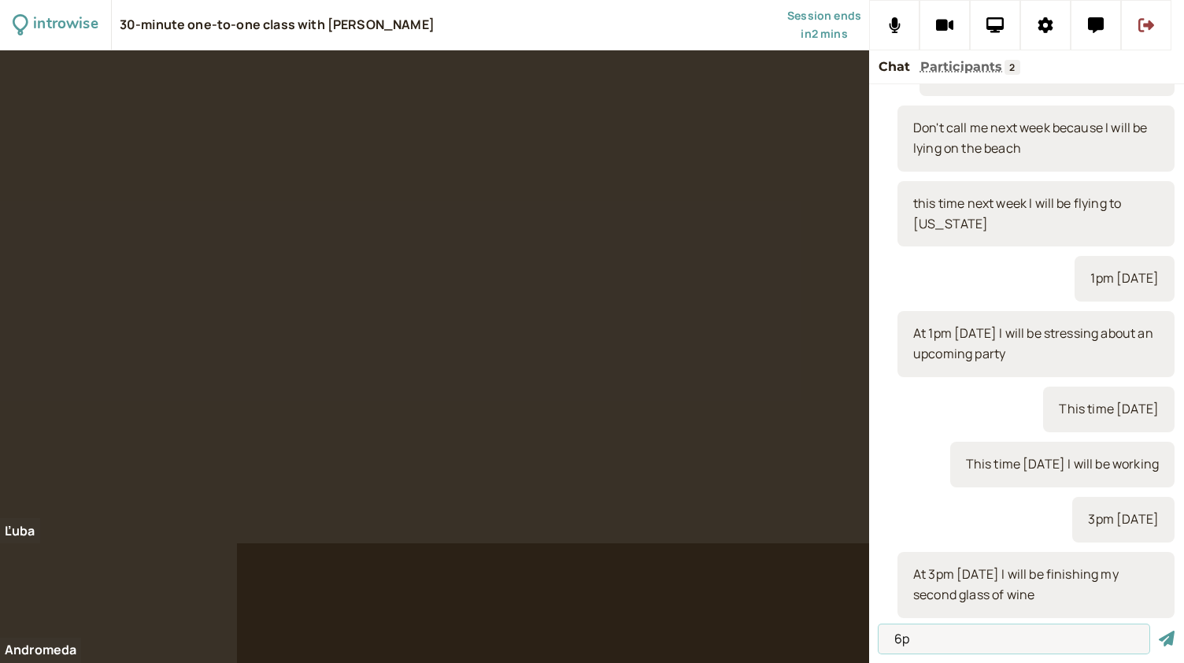
type input "6"
type input "At 6pm on Friday"
click at [1159, 631] on button "submit" at bounding box center [1167, 639] width 16 height 17
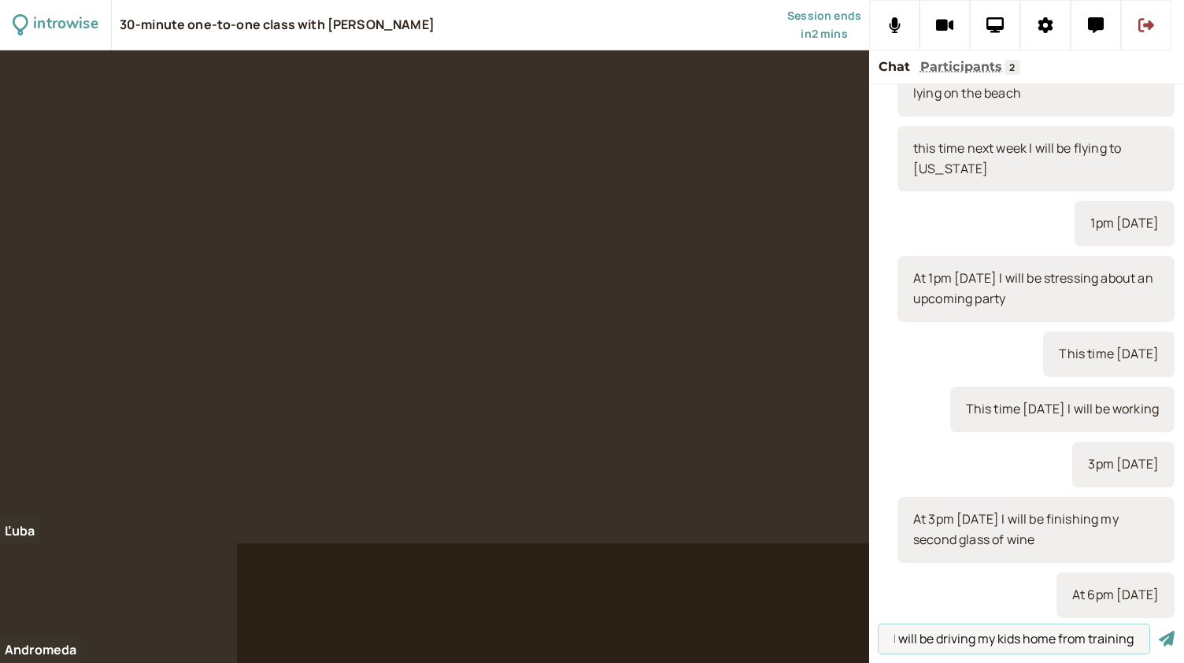
scroll to position [0, 102]
type input "At 6pm on Friday, I will be driving my kids home from training"
click at [1159, 631] on button "submit" at bounding box center [1167, 639] width 16 height 17
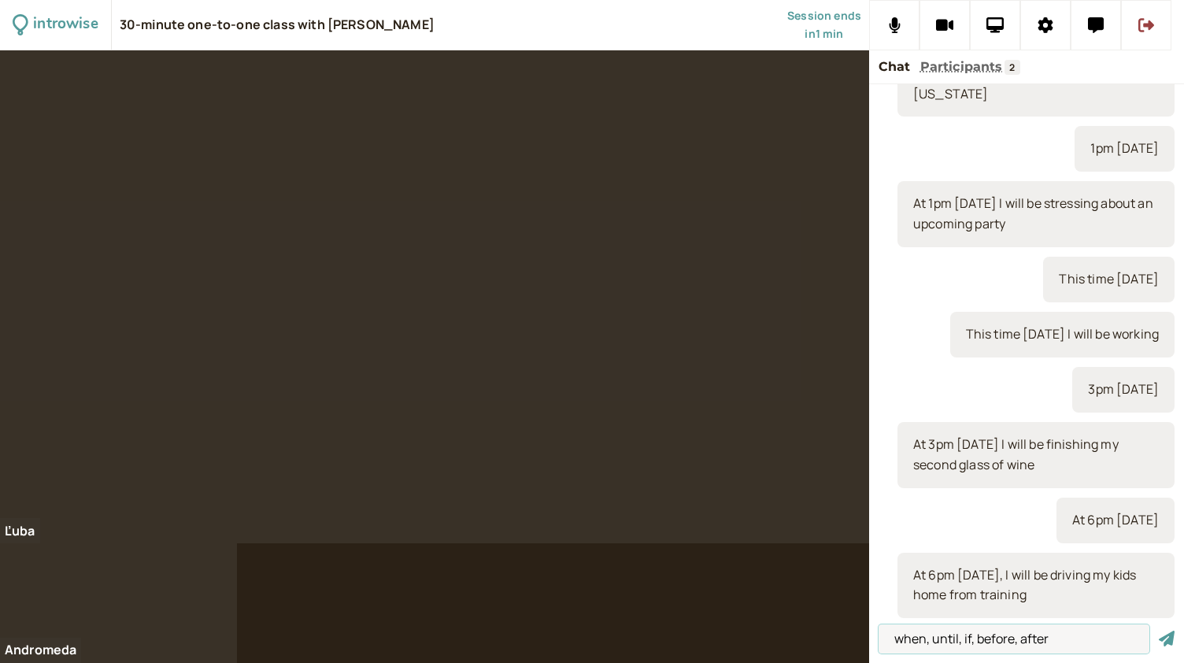
type input "when, until, if, before, after"
click at [1159, 631] on button "submit" at bounding box center [1167, 639] width 16 height 17
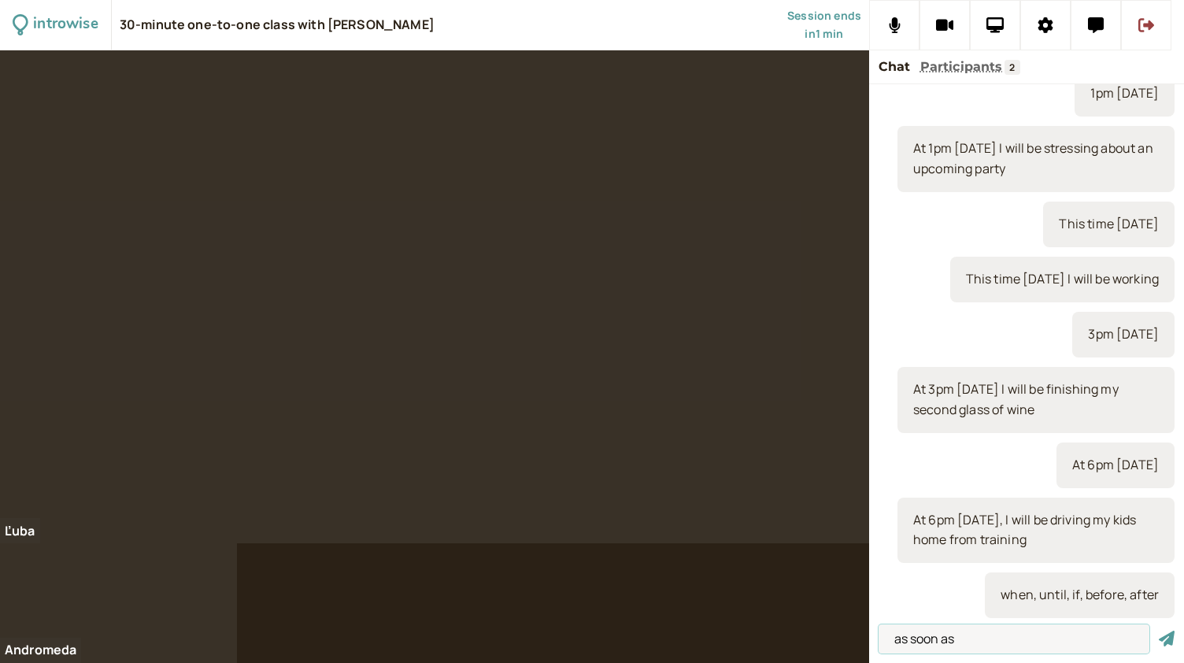
type input "as soon as"
click at [1159, 631] on button "submit" at bounding box center [1167, 639] width 16 height 17
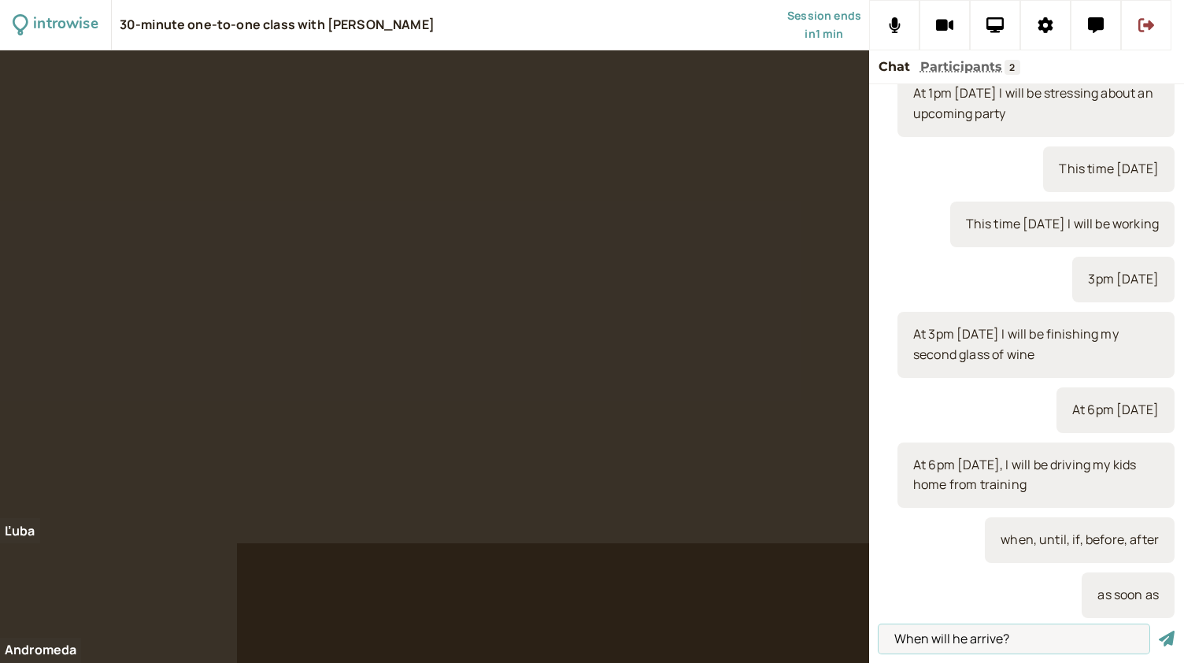
type input "When will he arrive?"
click at [1159, 631] on button "submit" at bounding box center [1167, 639] width 16 height 17
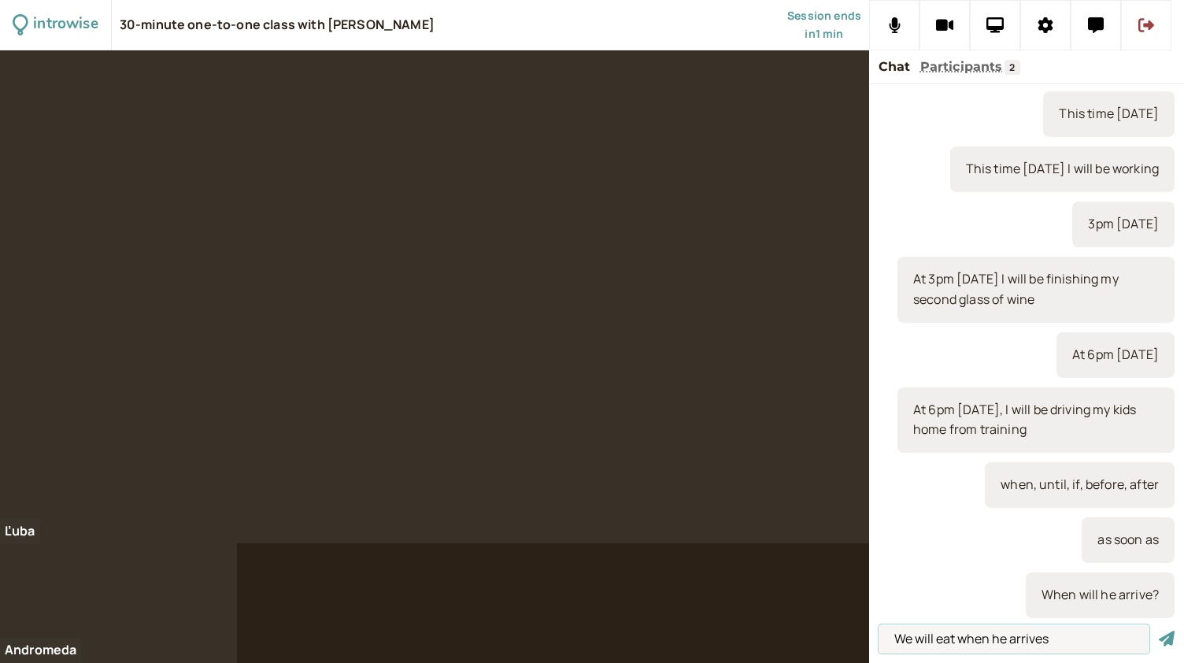
type input "We will eat when he arrives"
click at [1159, 631] on button "submit" at bounding box center [1167, 639] width 16 height 17
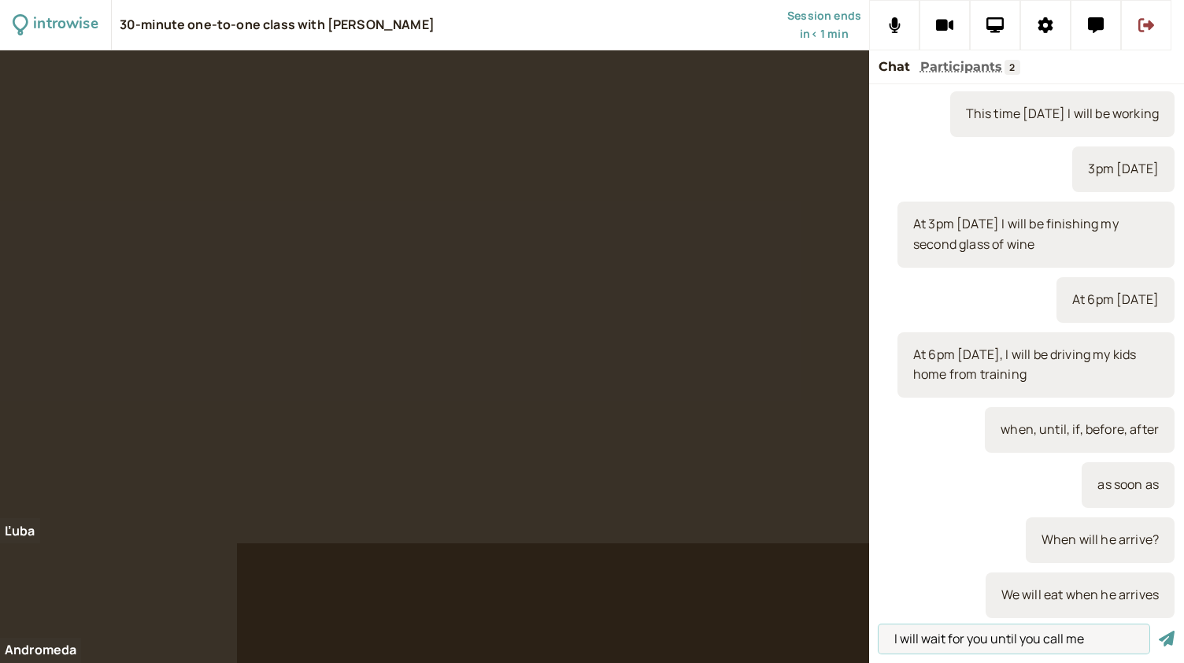
type input "I will wait for you until you call me"
click at [1159, 631] on button "submit" at bounding box center [1167, 639] width 16 height 17
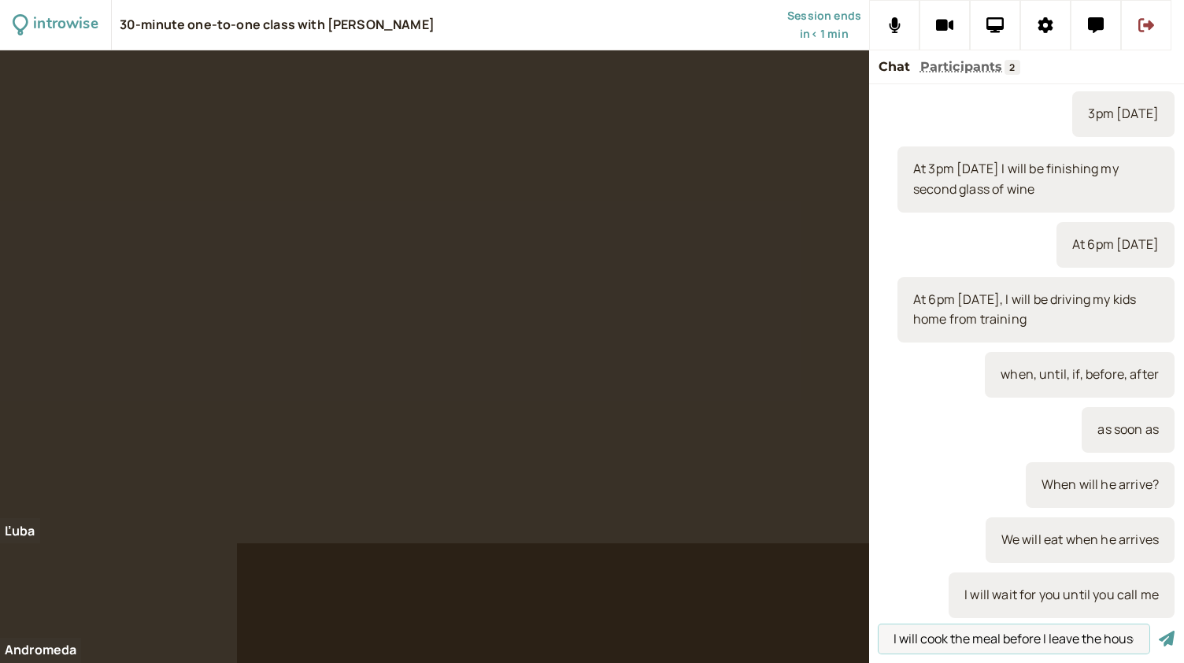
scroll to position [0, 8]
type input "I will cook the meal before I leave the house"
click at [1159, 631] on button "submit" at bounding box center [1167, 639] width 16 height 17
